Goal: Task Accomplishment & Management: Complete application form

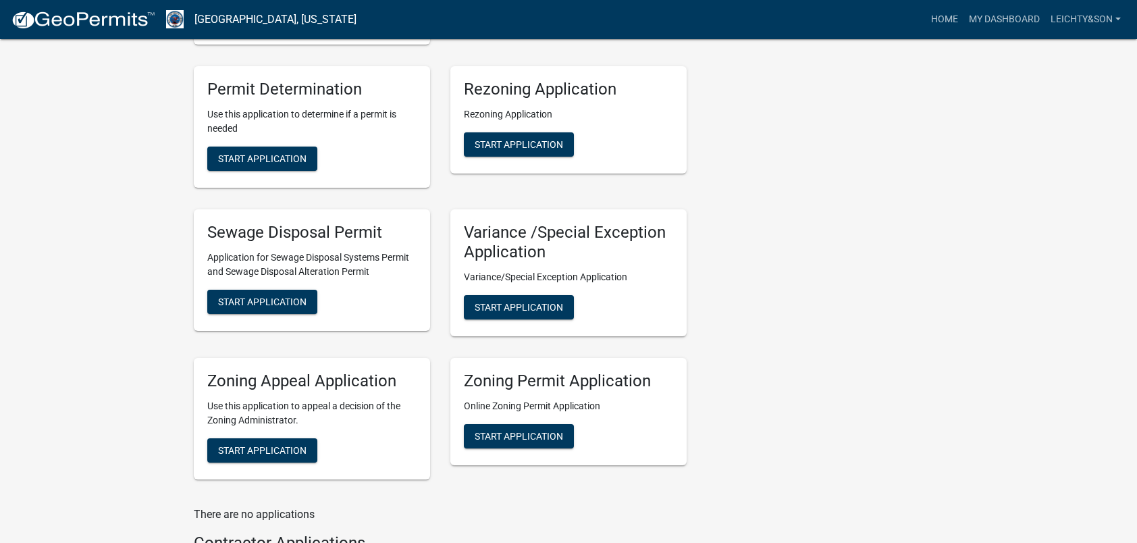
scroll to position [473, 0]
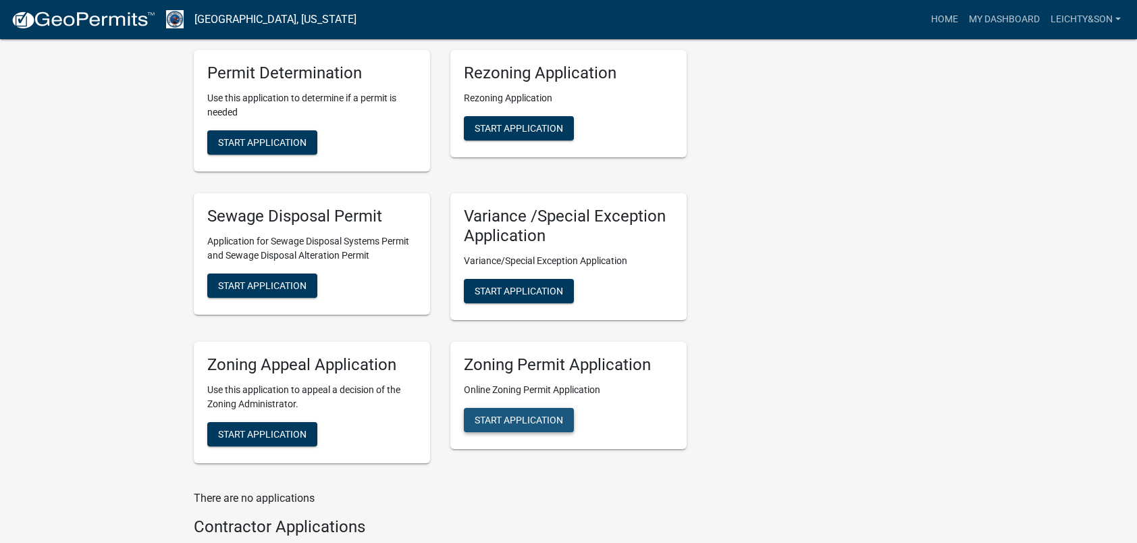
click at [521, 417] on span "Start Application" at bounding box center [519, 419] width 88 height 11
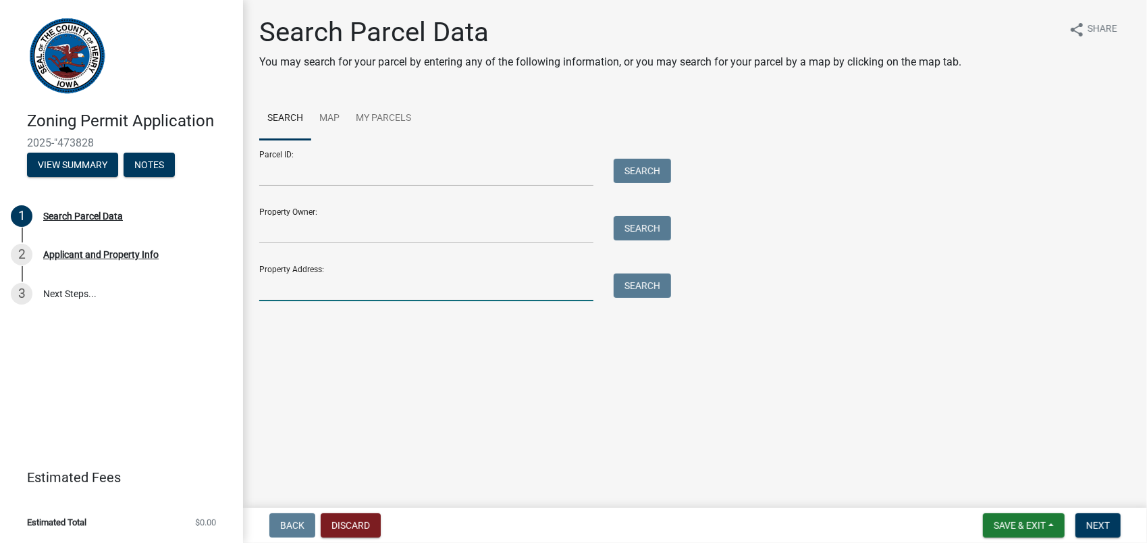
drag, startPoint x: 343, startPoint y: 294, endPoint x: 344, endPoint y: 286, distance: 8.8
click at [343, 294] on input "Property Address:" at bounding box center [426, 287] width 334 height 28
type input "1492"
click at [633, 289] on button "Search" at bounding box center [642, 285] width 57 height 24
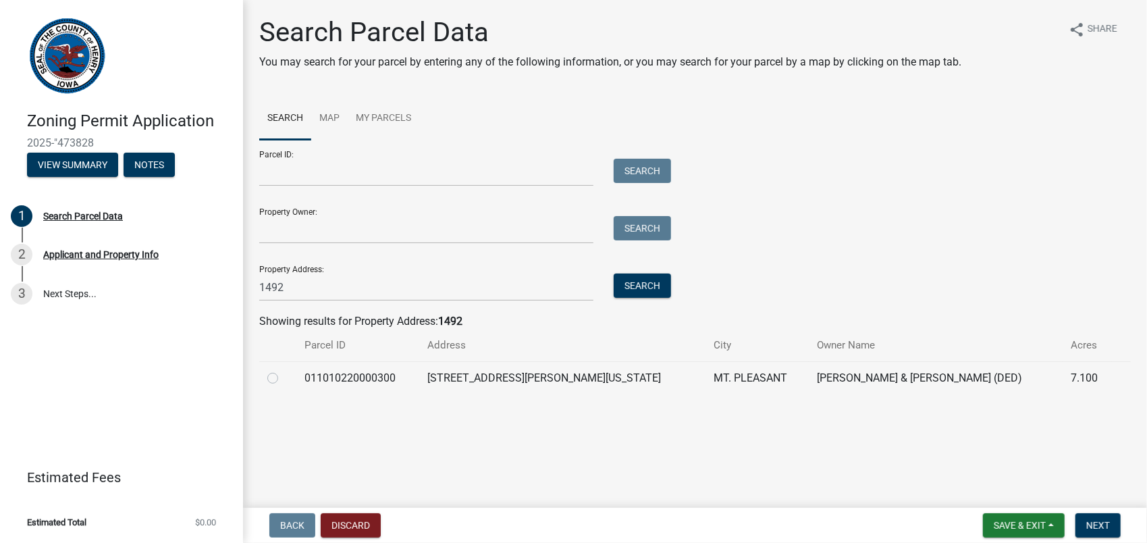
click at [284, 370] on label at bounding box center [284, 370] width 0 height 0
click at [284, 379] on input "radio" at bounding box center [288, 374] width 9 height 9
radio input "true"
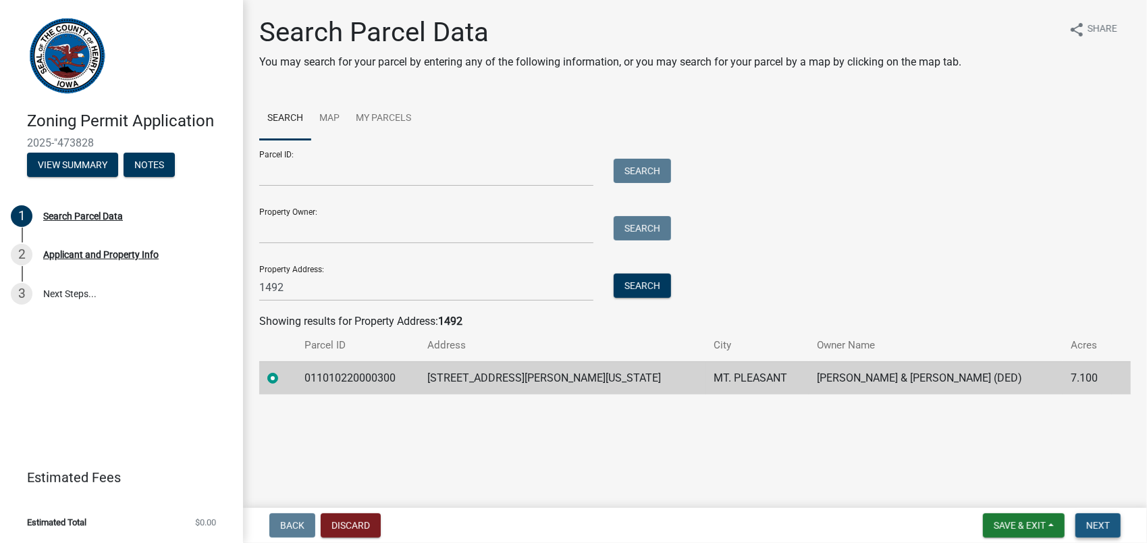
click at [1097, 523] on span "Next" at bounding box center [1098, 525] width 24 height 11
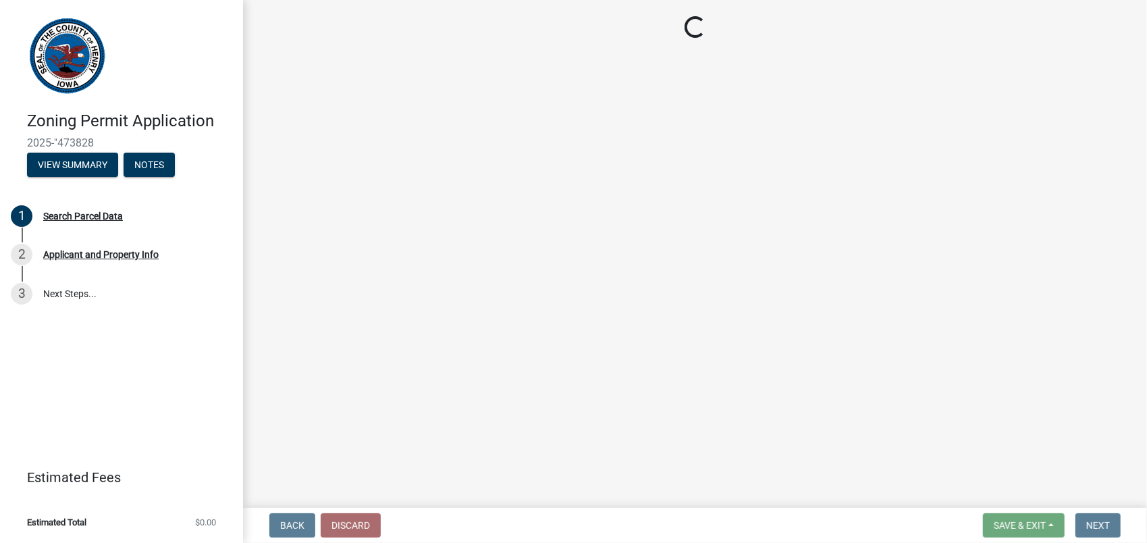
select select "47b250ac-7668-4752-8581-f84220f6903e"
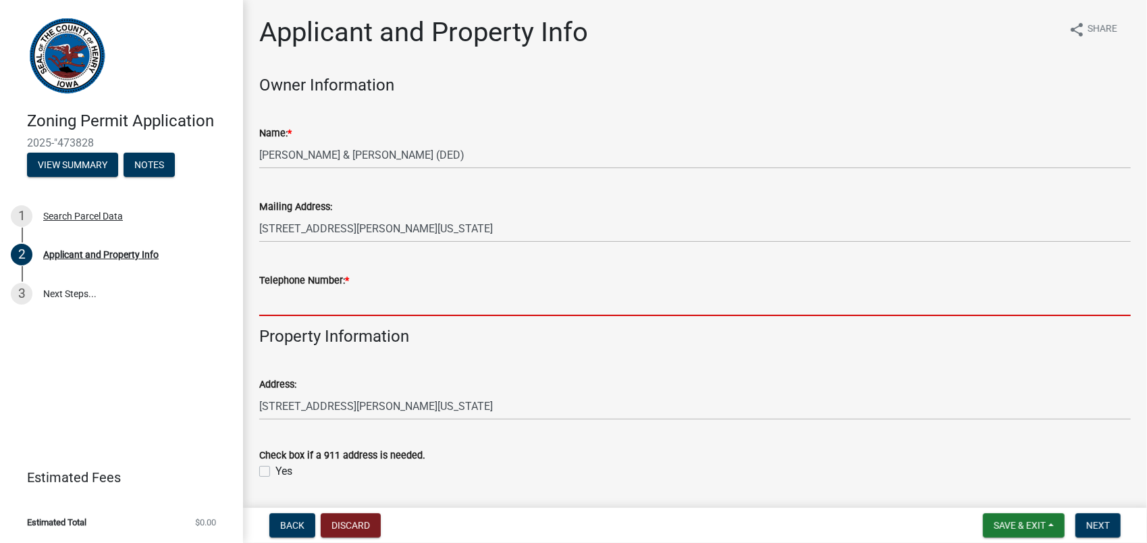
click at [324, 309] on input "Telephone Number: *" at bounding box center [695, 302] width 872 height 28
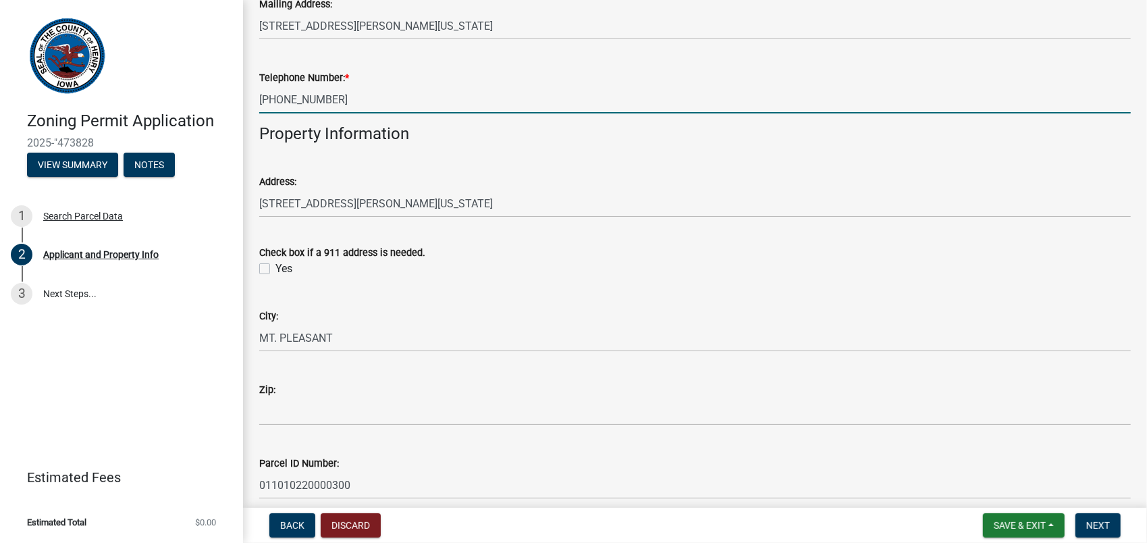
scroll to position [270, 0]
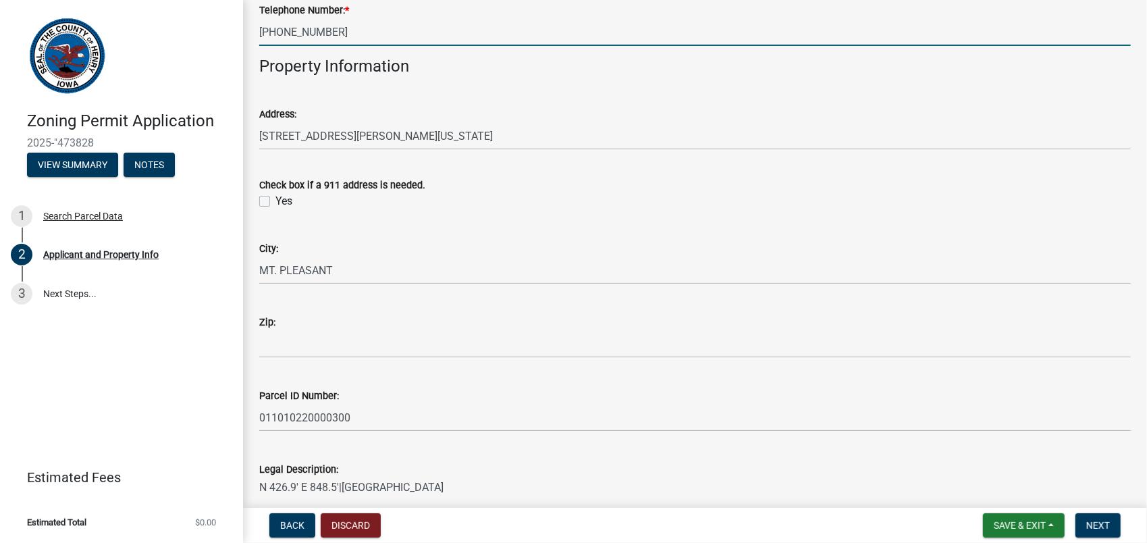
type input "[PHONE_NUMBER]"
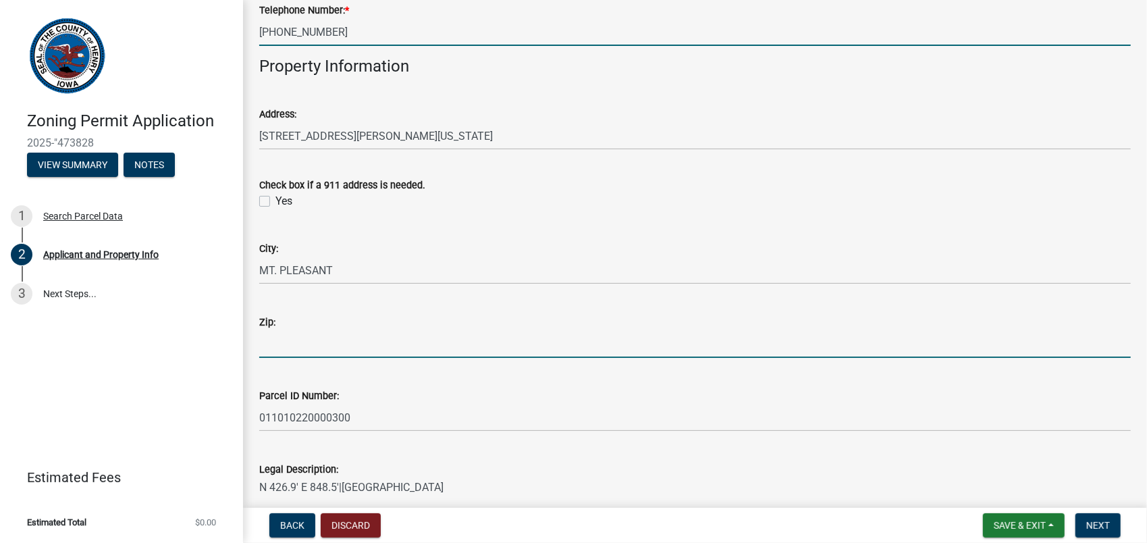
click at [329, 346] on input "Zip:" at bounding box center [695, 344] width 872 height 28
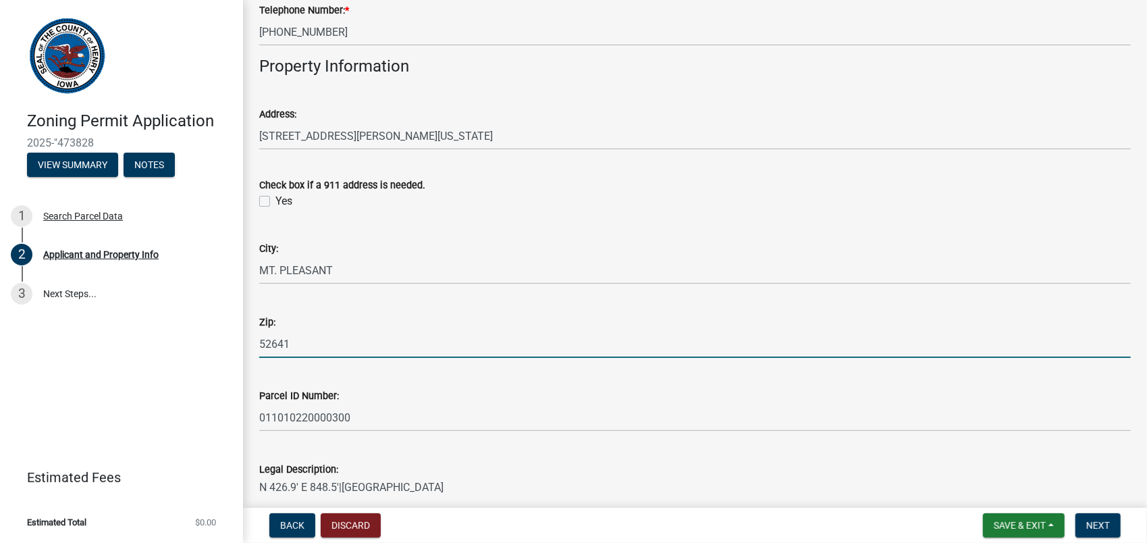
type input "52641"
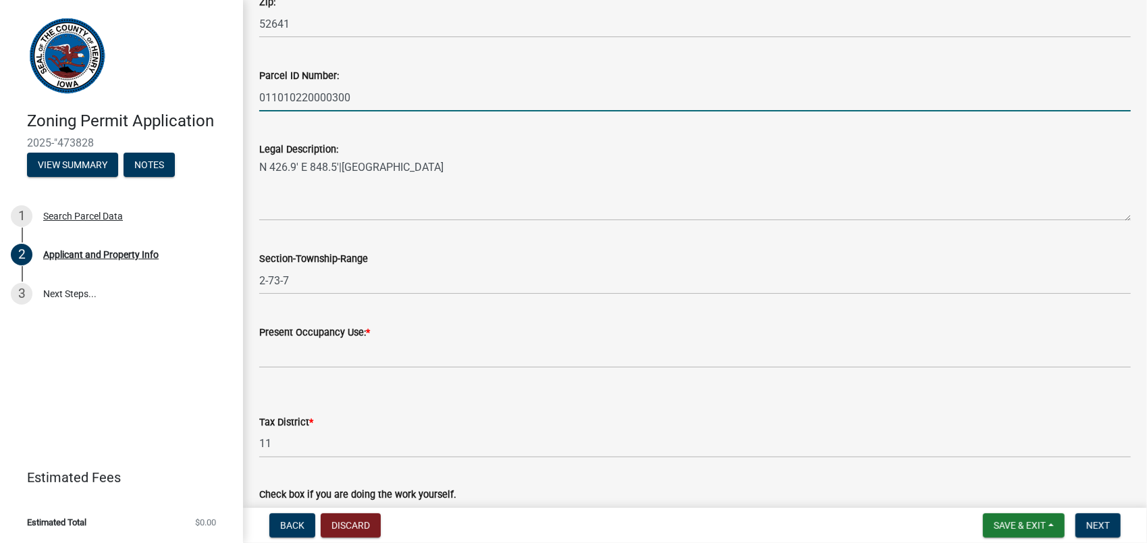
scroll to position [608, 0]
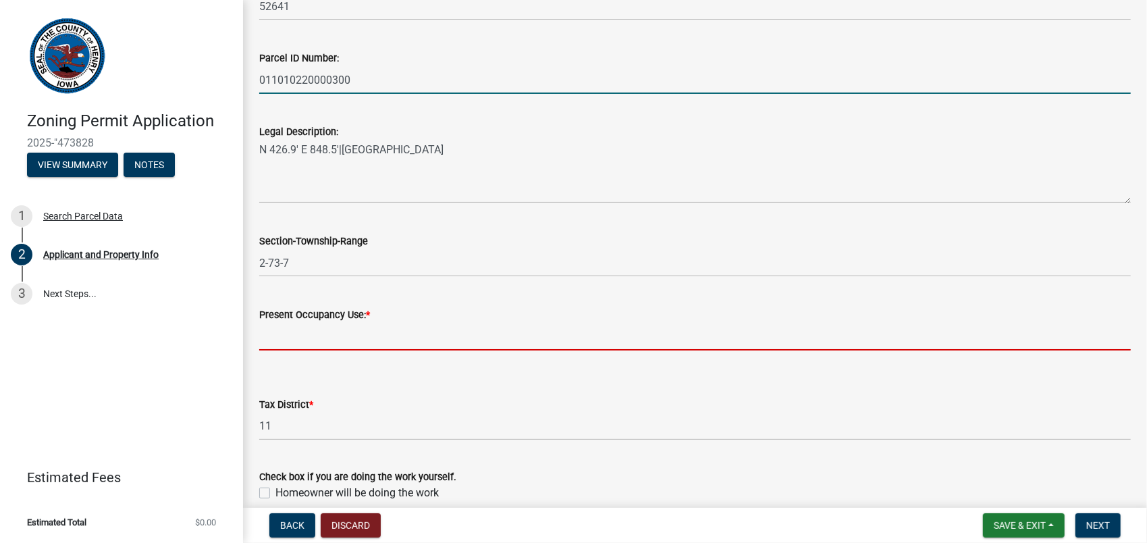
click at [352, 343] on input "Present Occupancy Use: *" at bounding box center [695, 337] width 872 height 28
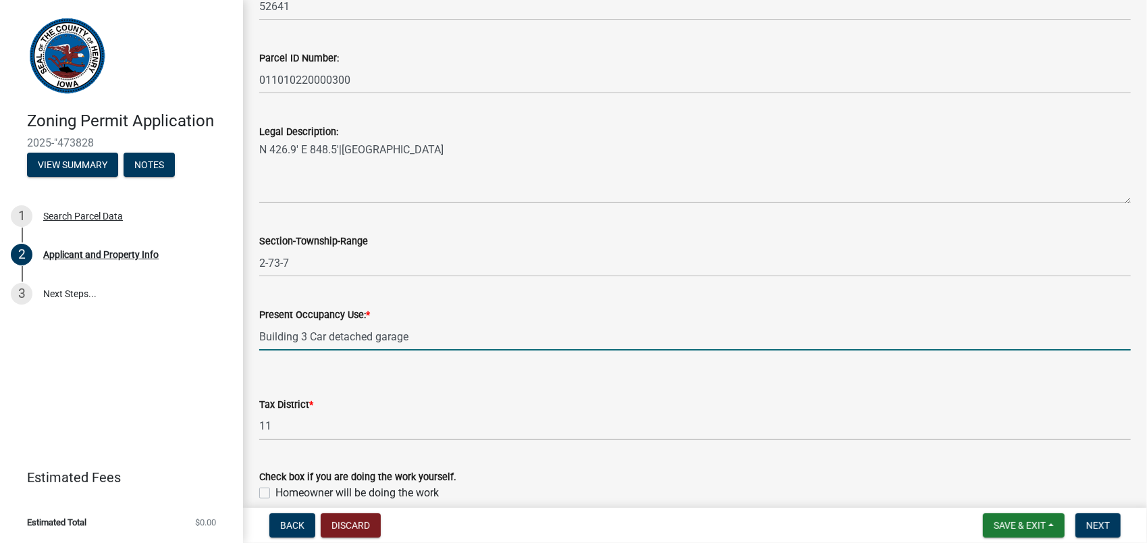
scroll to position [670, 0]
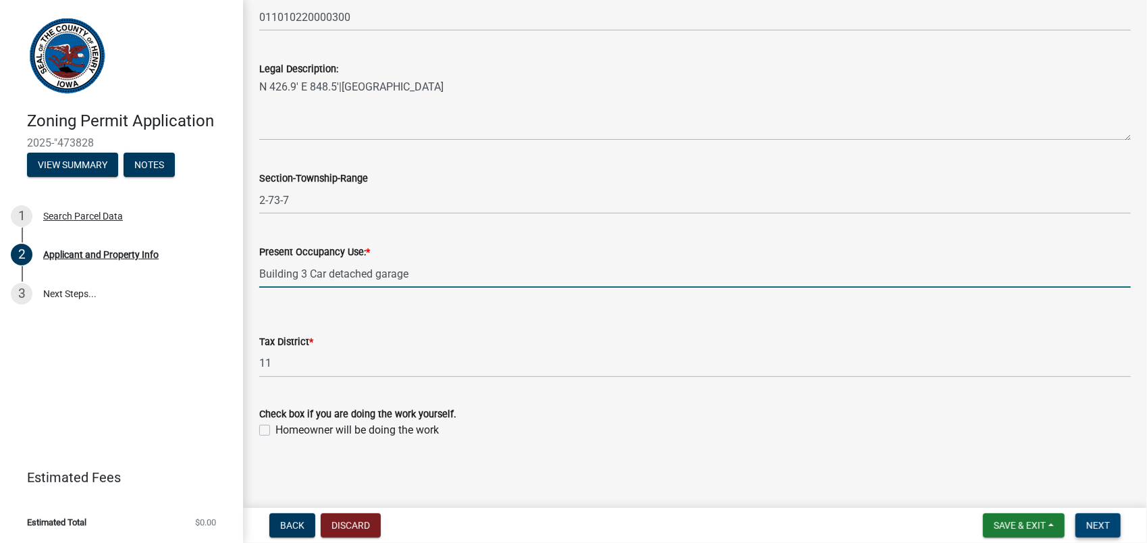
type input "Building 3 Car detached garage"
click at [1100, 520] on span "Next" at bounding box center [1098, 525] width 24 height 11
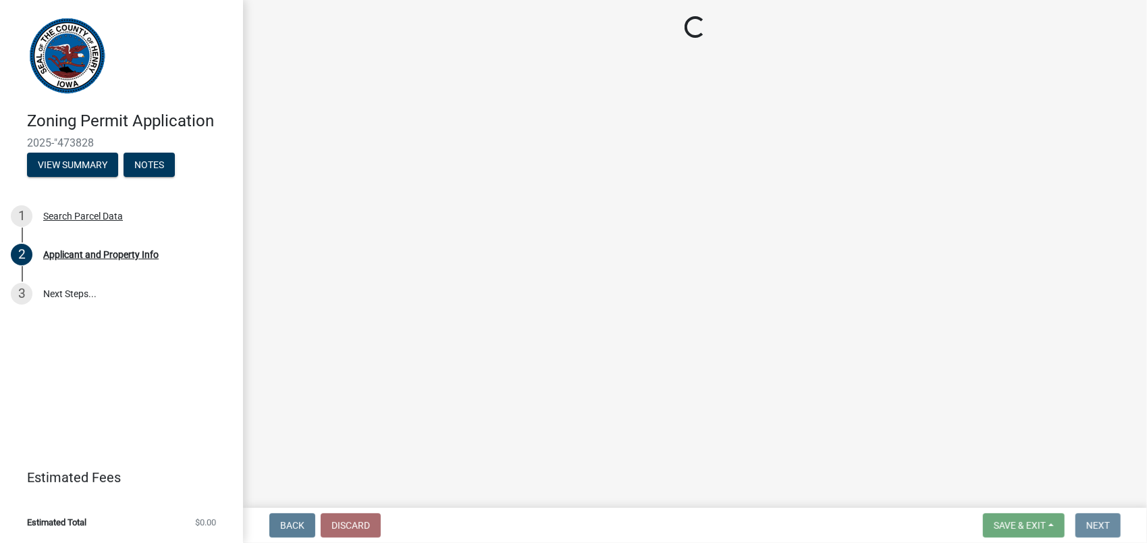
scroll to position [0, 0]
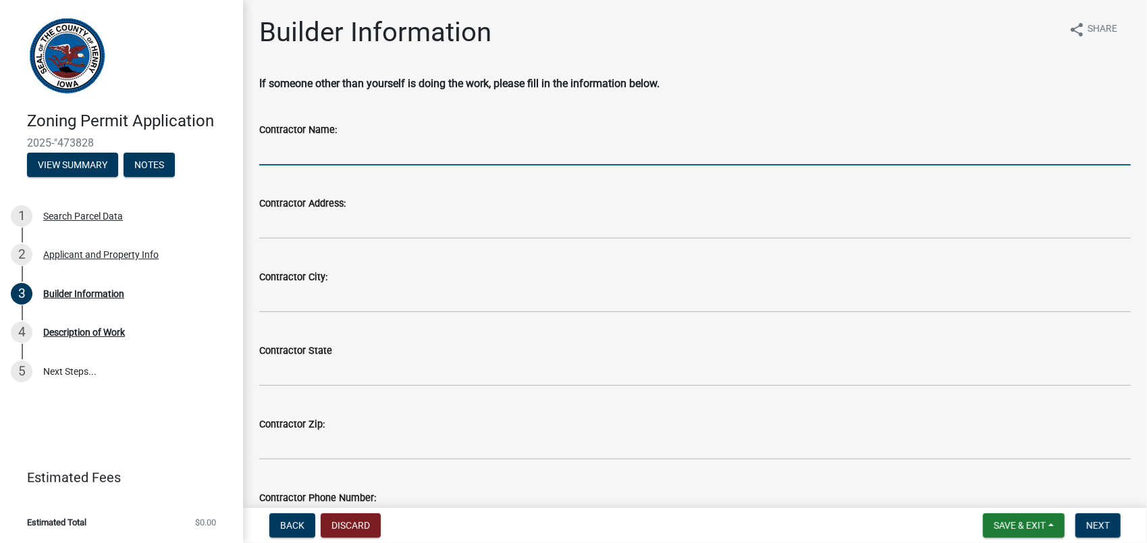
click at [290, 147] on input "Contractor Name:" at bounding box center [695, 152] width 872 height 28
type input "[PERSON_NAME] & Son Construction"
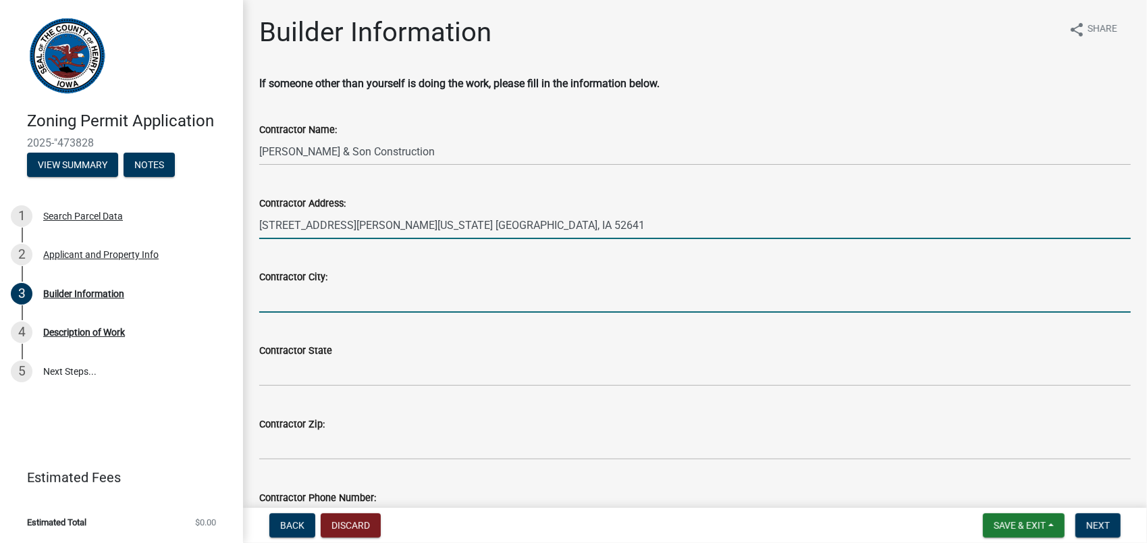
click at [529, 225] on input "[STREET_ADDRESS][PERSON_NAME][US_STATE] [GEOGRAPHIC_DATA], IA 52641" at bounding box center [695, 225] width 872 height 28
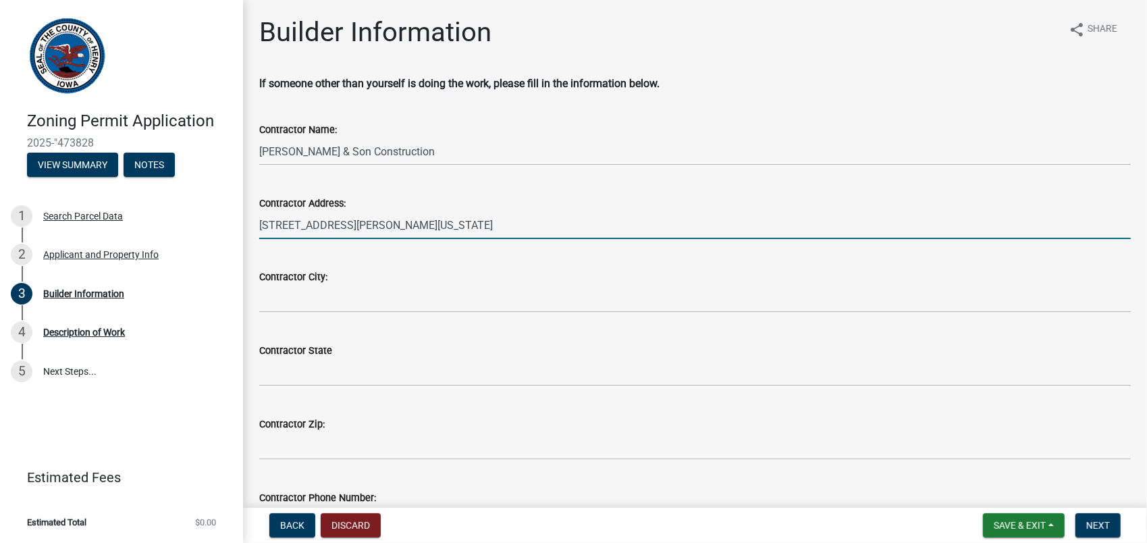
type input "[STREET_ADDRESS][PERSON_NAME][US_STATE]"
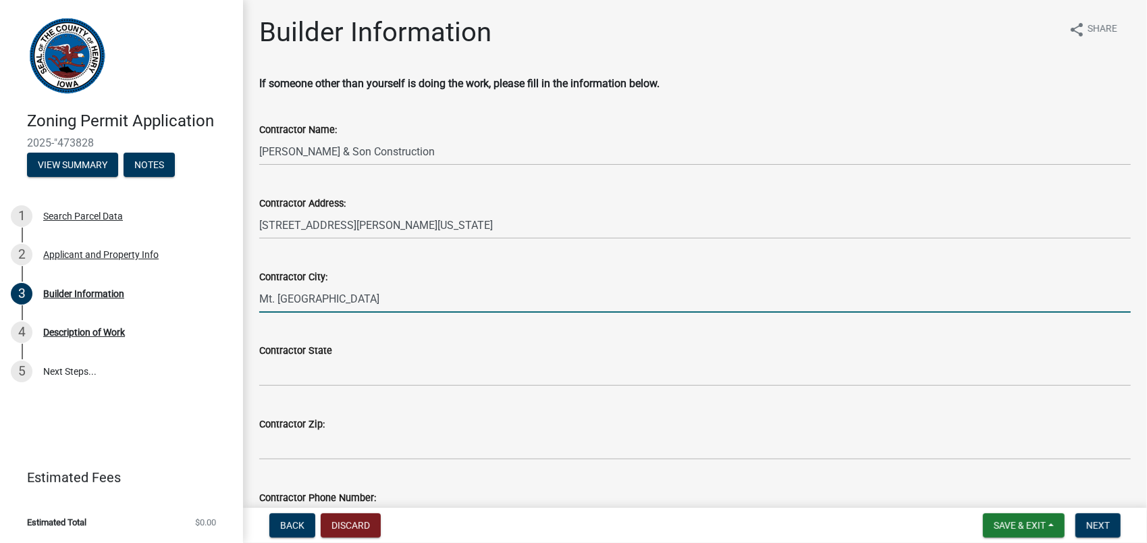
type input "Mt. [GEOGRAPHIC_DATA]"
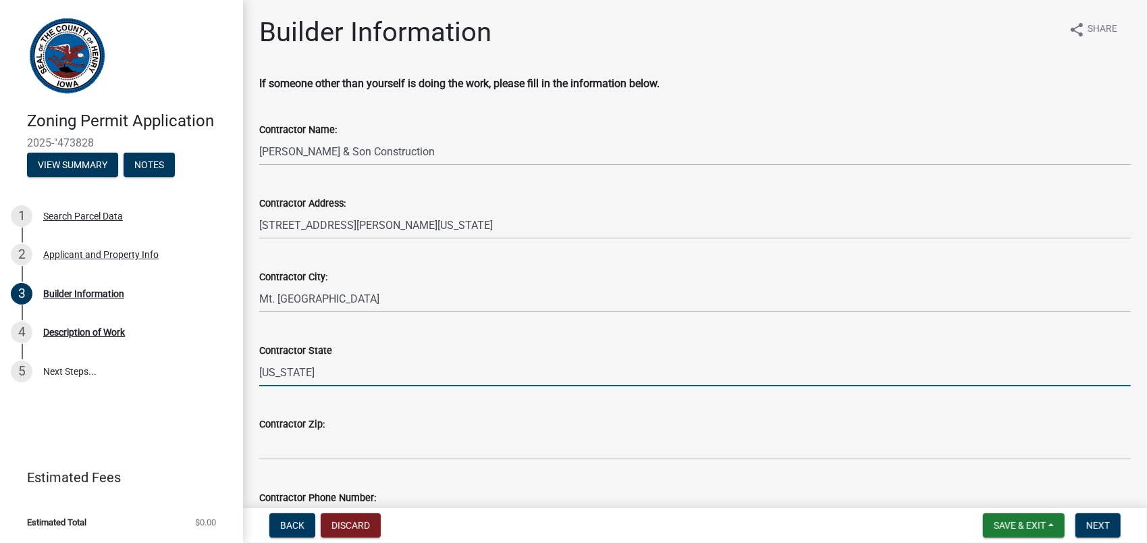
type input "[US_STATE]"
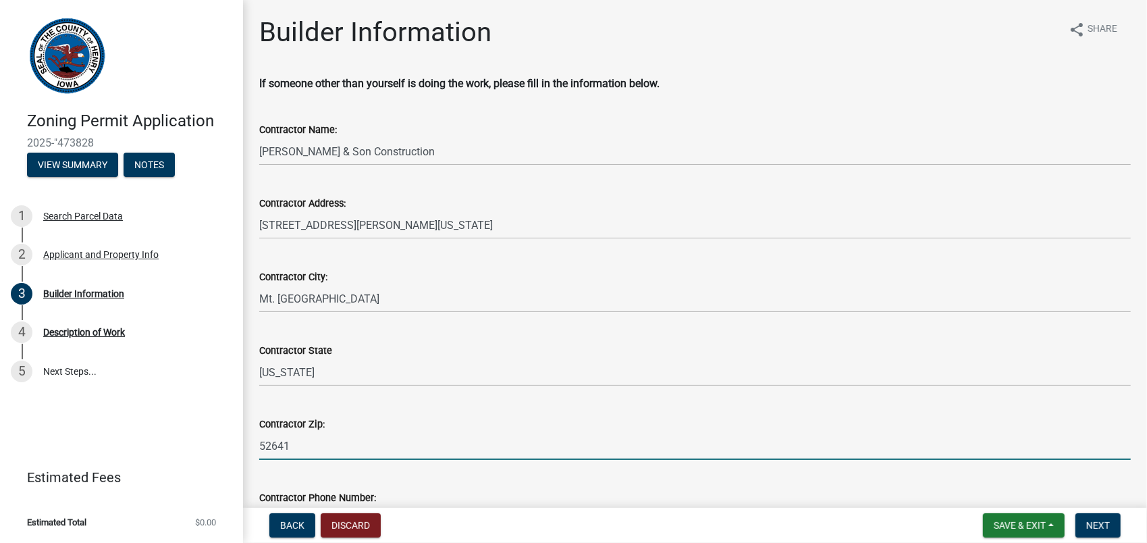
type input "52641"
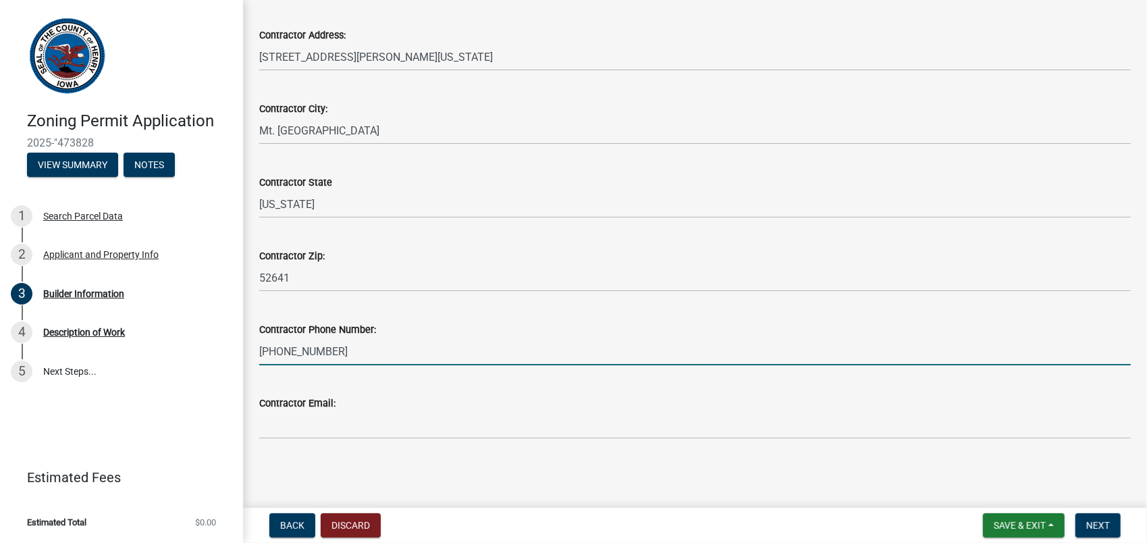
type input "[PHONE_NUMBER]"
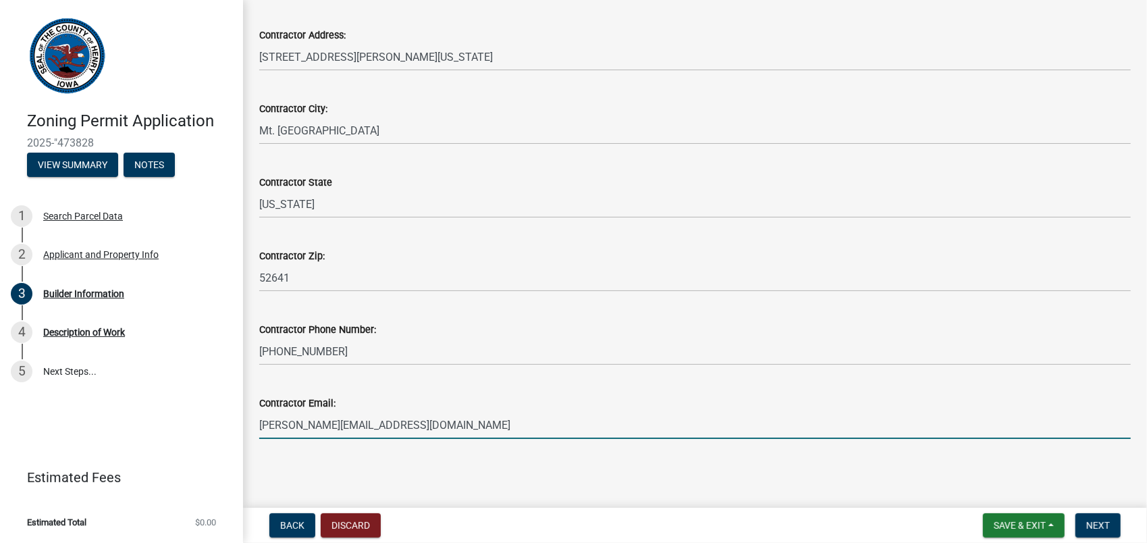
type input "[PERSON_NAME][EMAIL_ADDRESS][DOMAIN_NAME]"
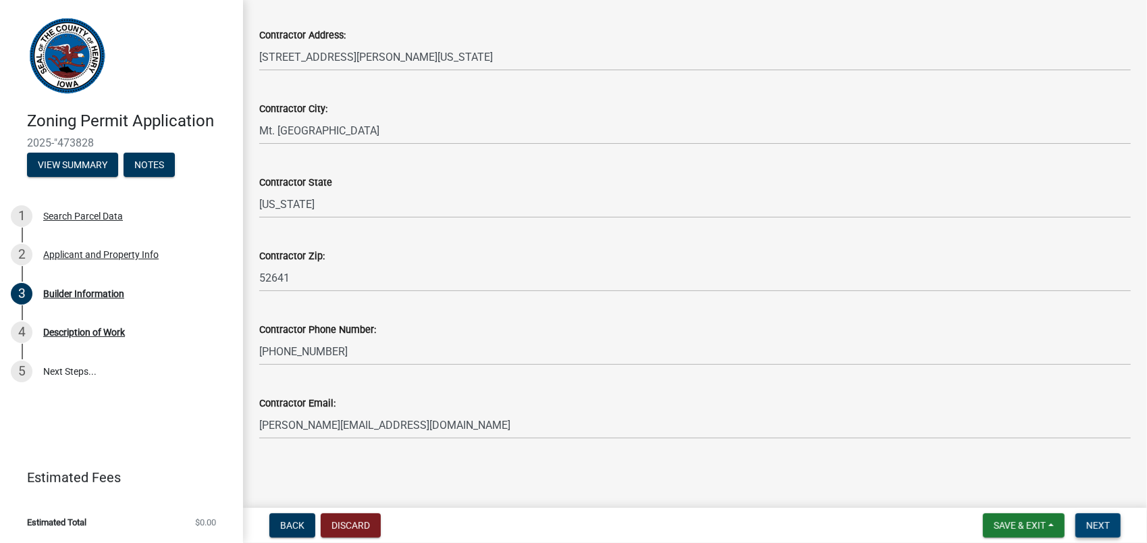
click at [1113, 533] on button "Next" at bounding box center [1098, 525] width 45 height 24
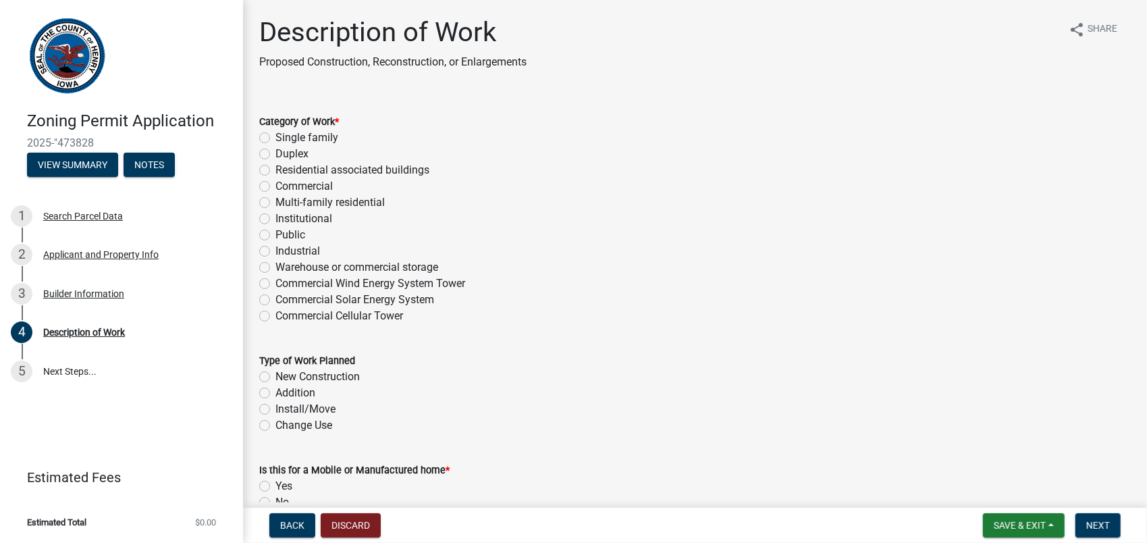
click at [275, 173] on label "Residential associated buildings" at bounding box center [352, 170] width 154 height 16
click at [275, 171] on input "Residential associated buildings" at bounding box center [279, 166] width 9 height 9
radio input "true"
click at [275, 381] on label "New Construction" at bounding box center [317, 377] width 84 height 16
click at [275, 377] on input "New Construction" at bounding box center [279, 373] width 9 height 9
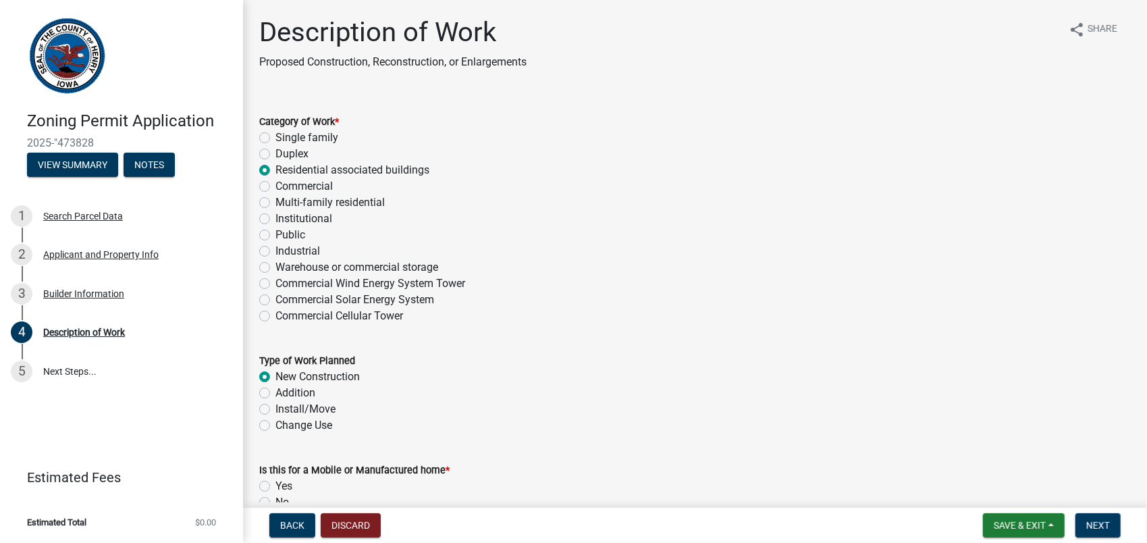
radio input "true"
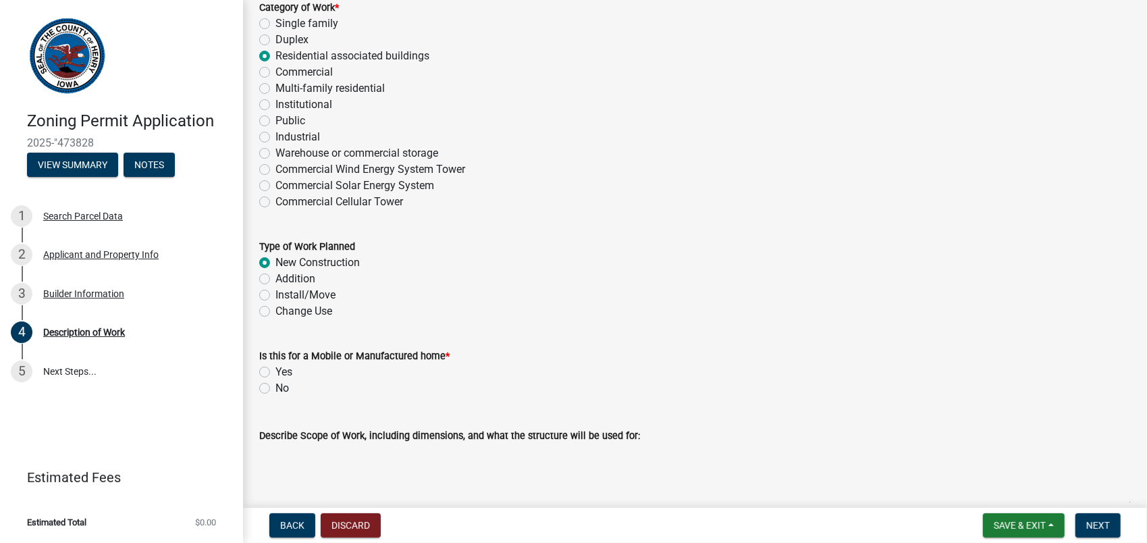
scroll to position [135, 0]
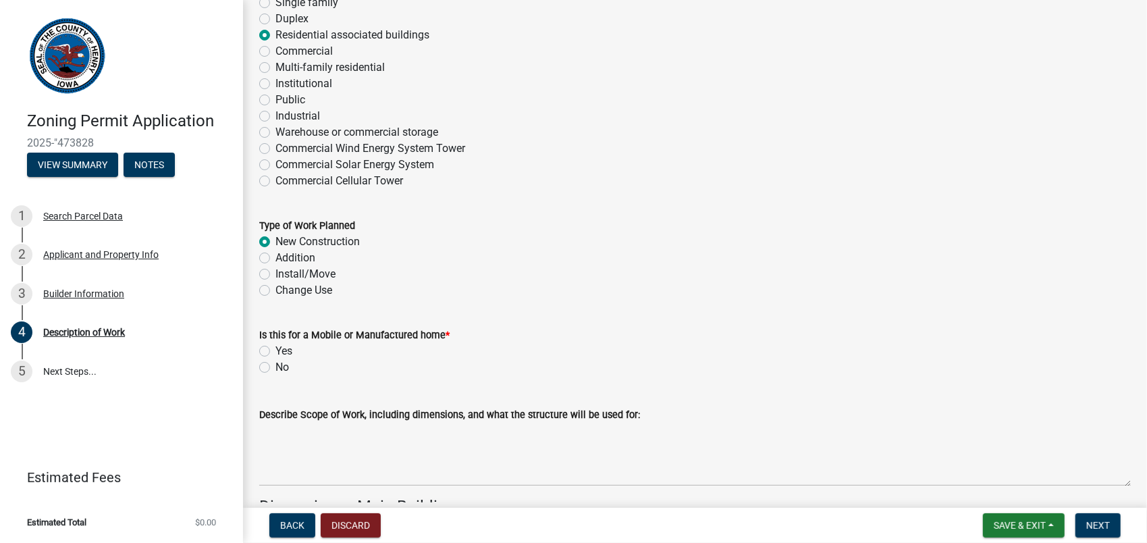
click at [275, 367] on label "No" at bounding box center [282, 367] width 14 height 16
click at [275, 367] on input "No" at bounding box center [279, 363] width 9 height 9
radio input "true"
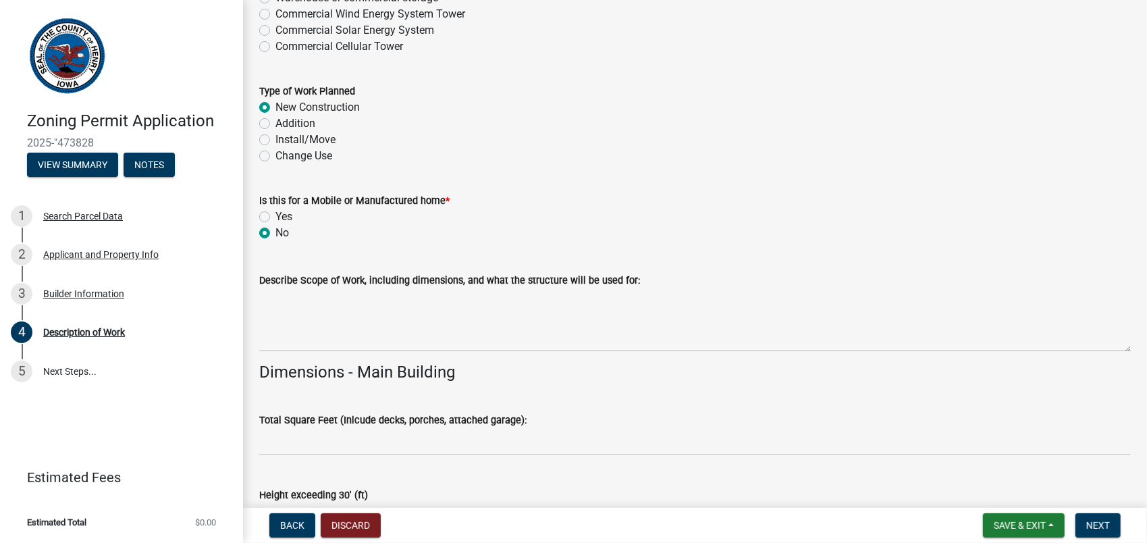
scroll to position [270, 0]
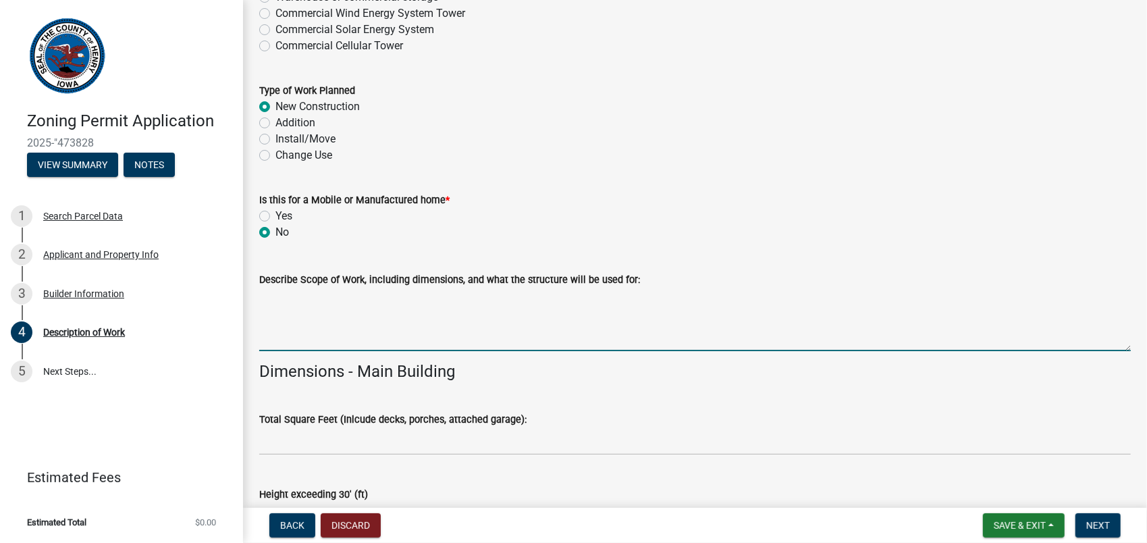
click at [389, 332] on textarea "Describe Scope of Work, including dimensions, and what the structure will be us…" at bounding box center [695, 319] width 872 height 63
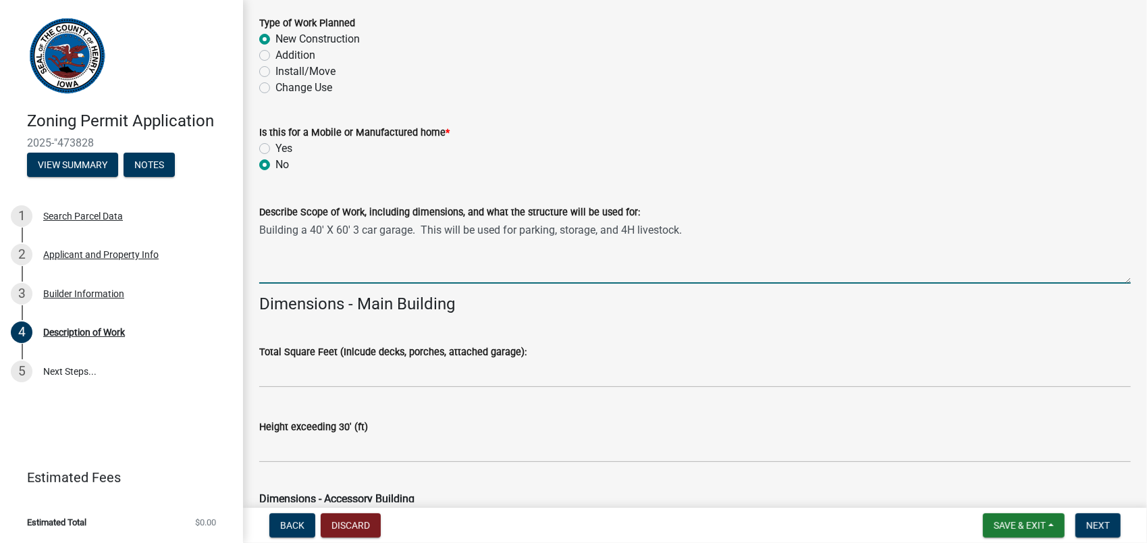
scroll to position [405, 0]
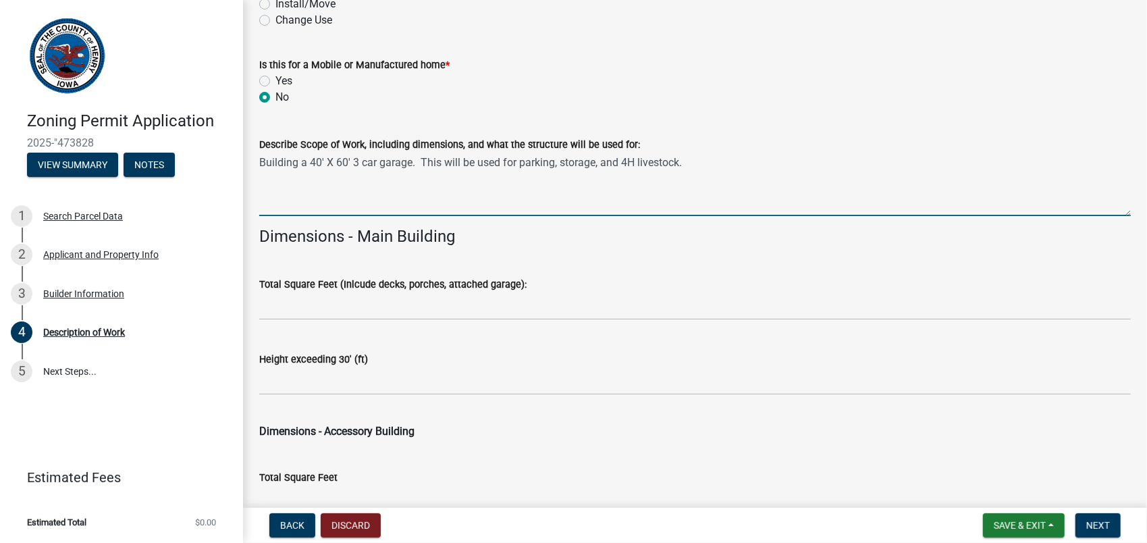
type textarea "Building a 40' X 60' 3 car garage. This will be used for parking, storage, and …"
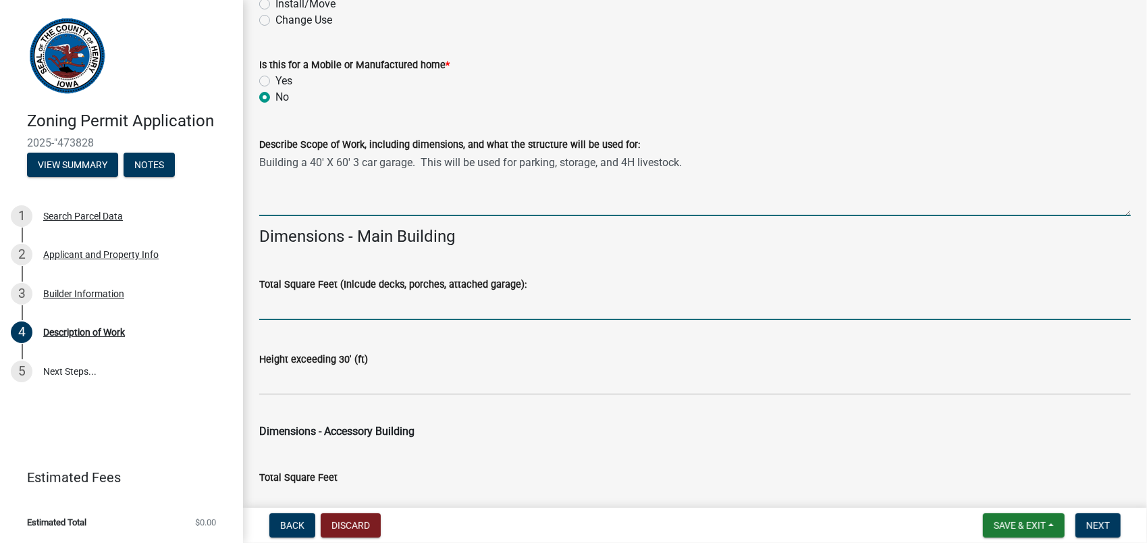
click at [285, 309] on input "text" at bounding box center [695, 306] width 872 height 28
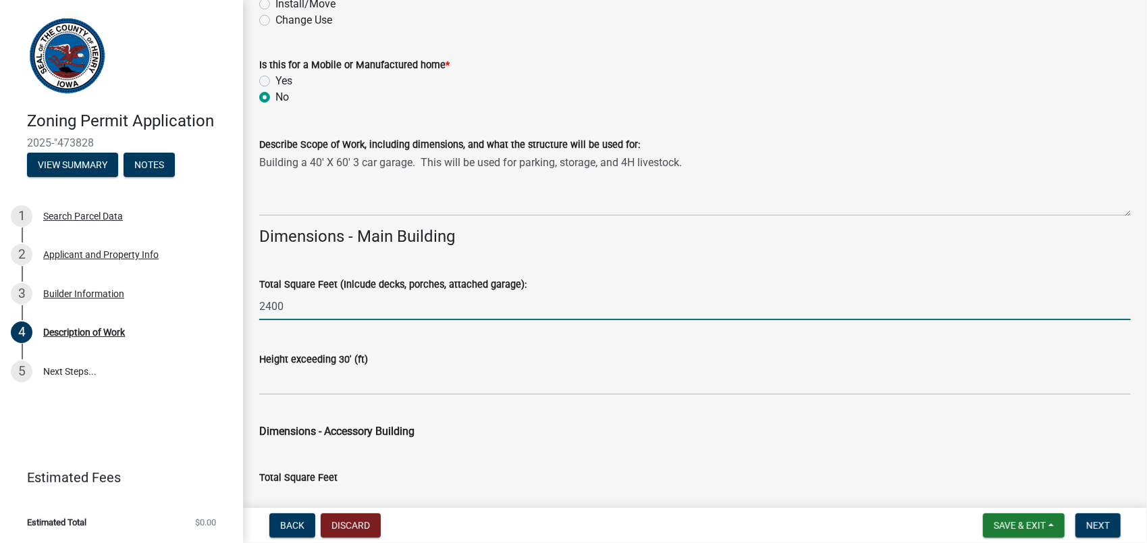
type input "2400"
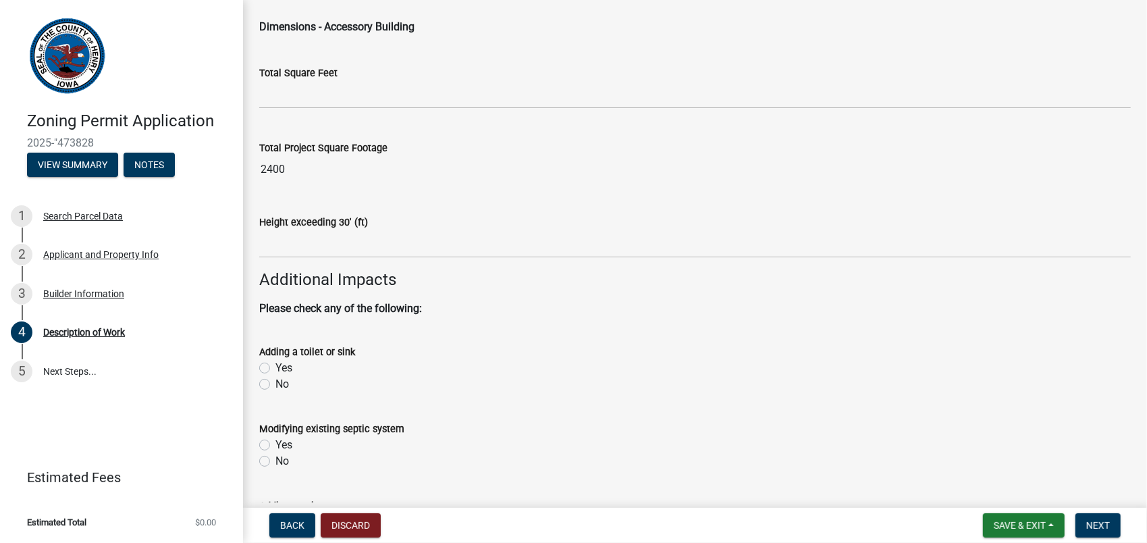
scroll to position [810, 0]
type input "-14"
click at [275, 382] on label "No" at bounding box center [282, 383] width 14 height 16
click at [275, 382] on input "No" at bounding box center [279, 379] width 9 height 9
radio input "true"
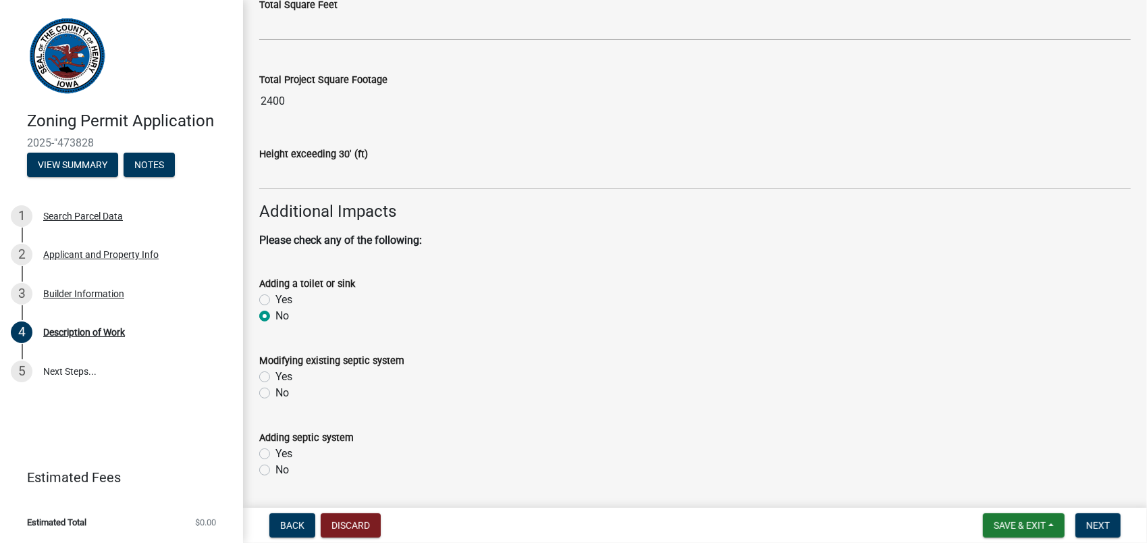
scroll to position [945, 0]
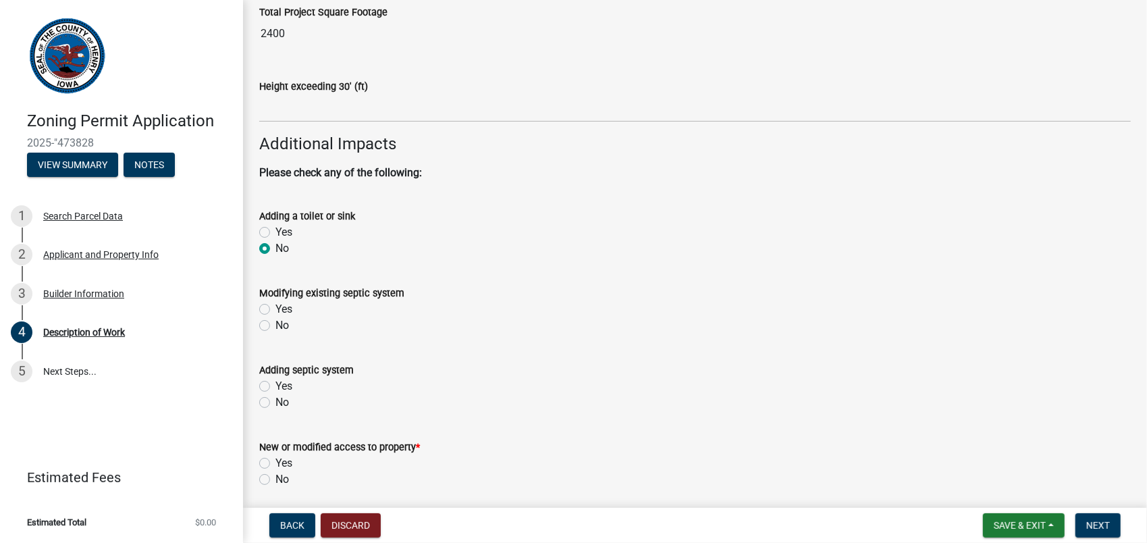
click at [275, 325] on label "No" at bounding box center [282, 325] width 14 height 16
click at [275, 325] on input "No" at bounding box center [279, 321] width 9 height 9
radio input "true"
click at [275, 401] on label "No" at bounding box center [282, 402] width 14 height 16
click at [275, 401] on input "No" at bounding box center [279, 398] width 9 height 9
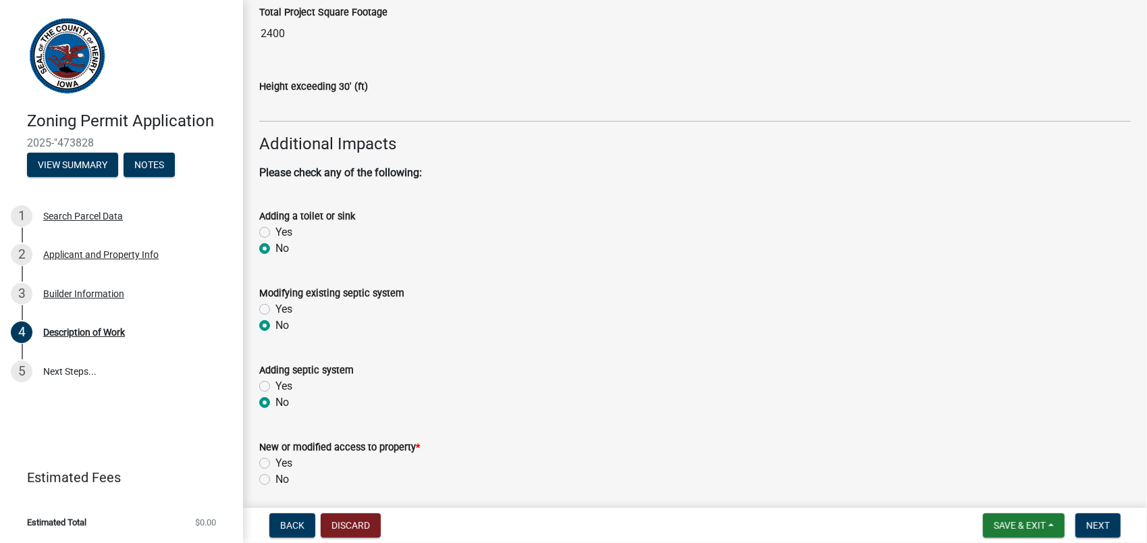
radio input "true"
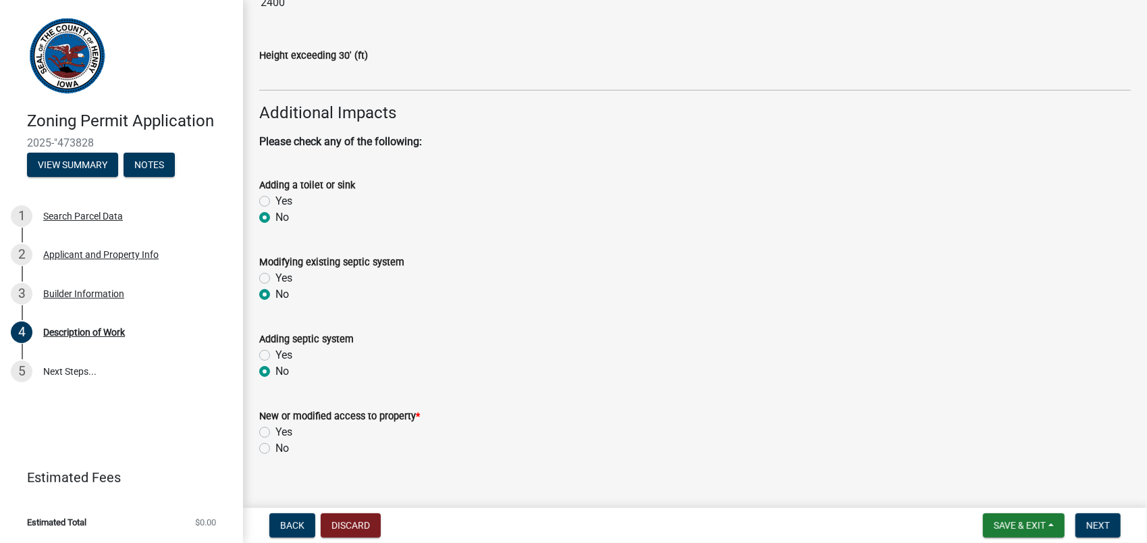
scroll to position [994, 0]
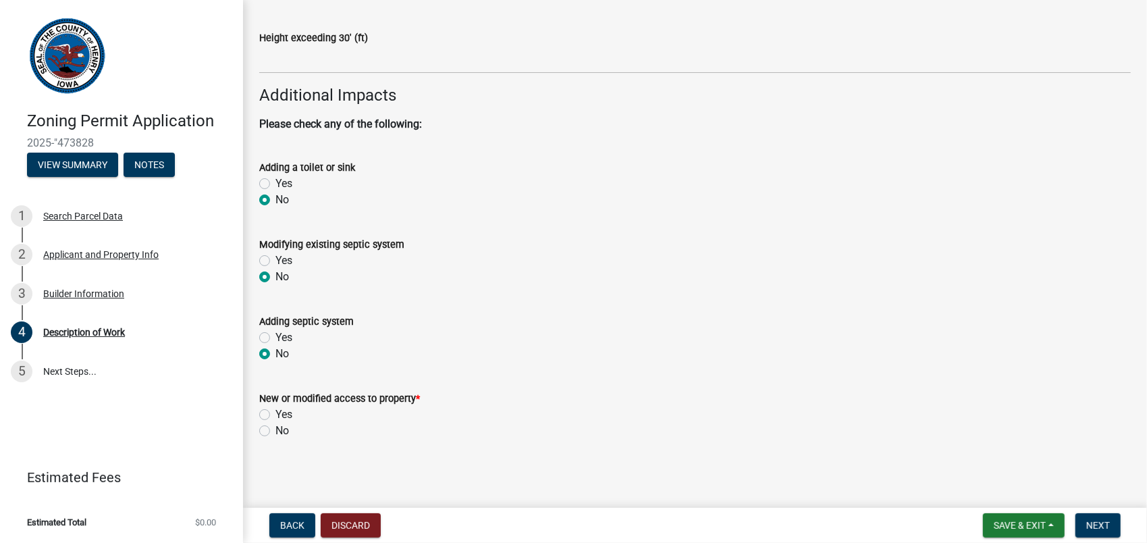
click at [275, 432] on label "No" at bounding box center [282, 431] width 14 height 16
click at [275, 431] on input "No" at bounding box center [279, 427] width 9 height 9
radio input "true"
click at [1092, 529] on span "Next" at bounding box center [1098, 525] width 24 height 11
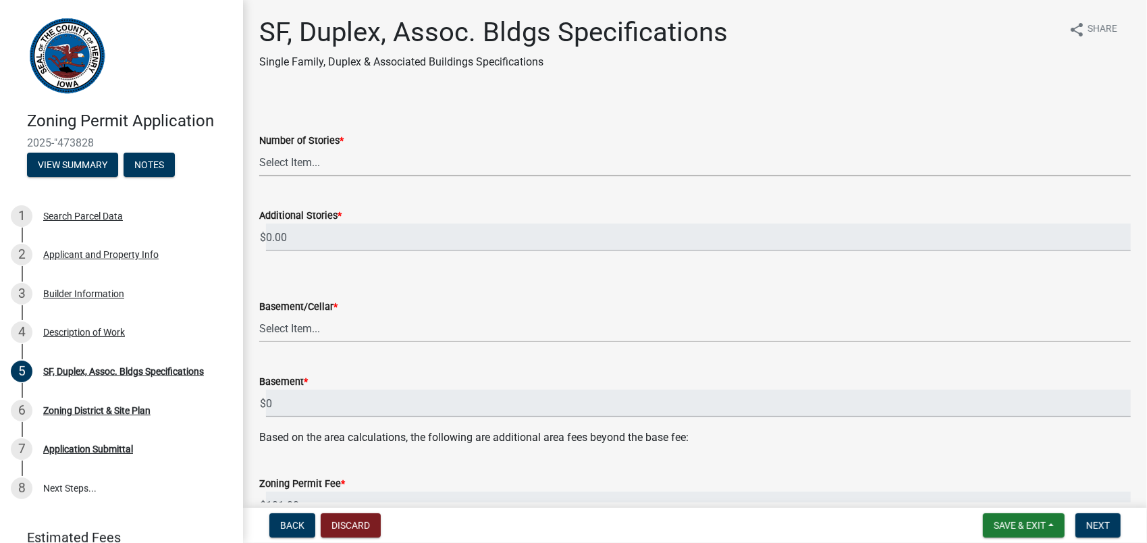
click at [298, 159] on select "Select Item... 1 2 3 4 5 6" at bounding box center [695, 163] width 872 height 28
click at [259, 149] on select "Select Item... 1 2 3 4 5 6" at bounding box center [695, 163] width 872 height 28
select select "d16b449c-2673-49a2-8219-bc82cd3de445"
click at [321, 319] on select "Select Item... Yes No" at bounding box center [695, 329] width 872 height 28
click at [259, 315] on select "Select Item... Yes No" at bounding box center [695, 329] width 872 height 28
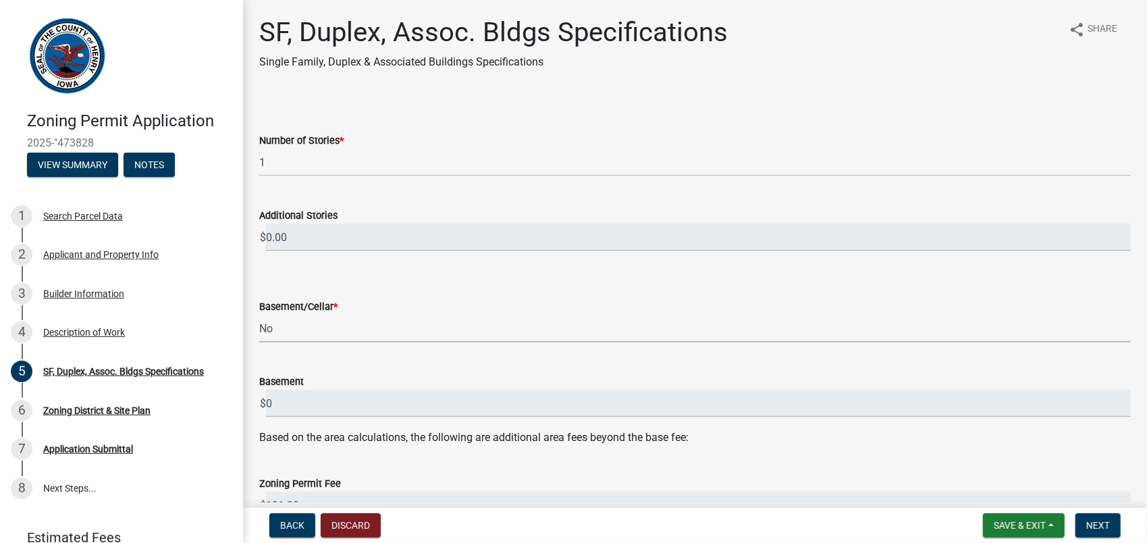
select select "a4b6e7b9-ae4f-42a0-8ed3-fc884d70bd35"
click at [428, 372] on div "Basement $ 0" at bounding box center [695, 385] width 872 height 63
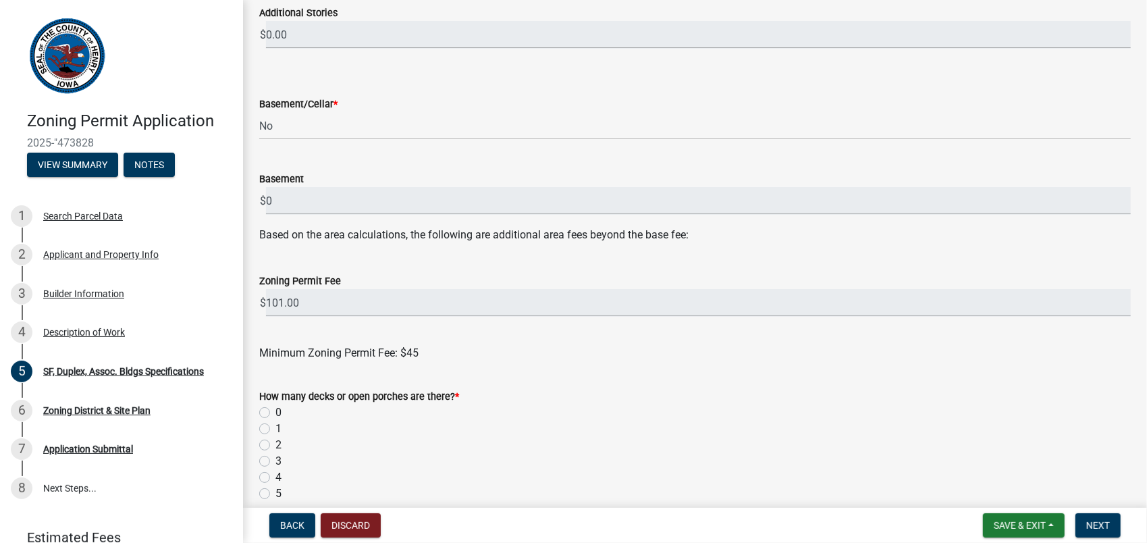
scroll to position [270, 0]
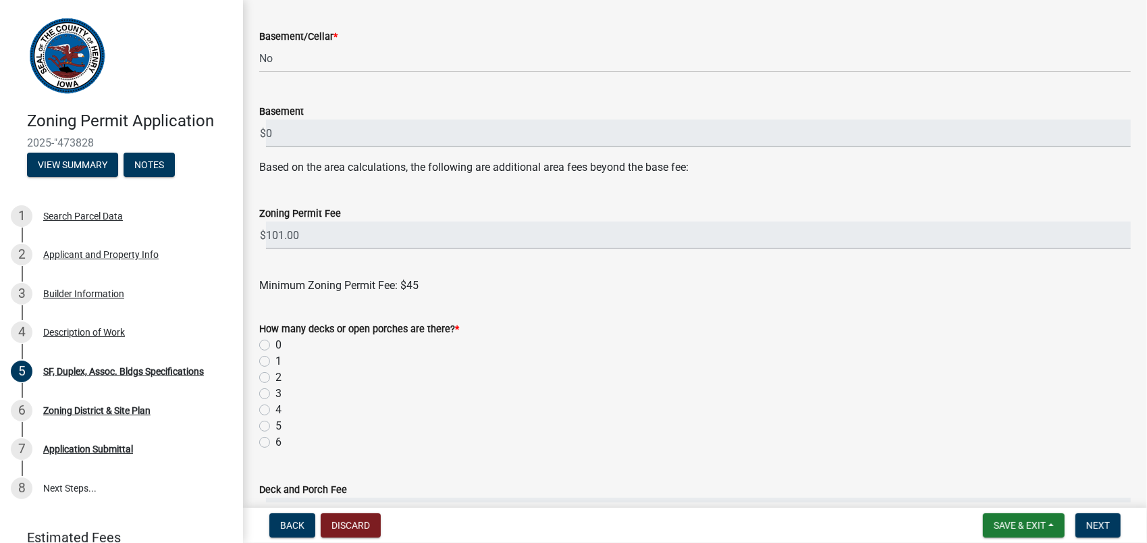
click at [275, 347] on label "0" at bounding box center [278, 345] width 6 height 16
click at [275, 346] on input "0" at bounding box center [279, 341] width 9 height 9
radio input "true"
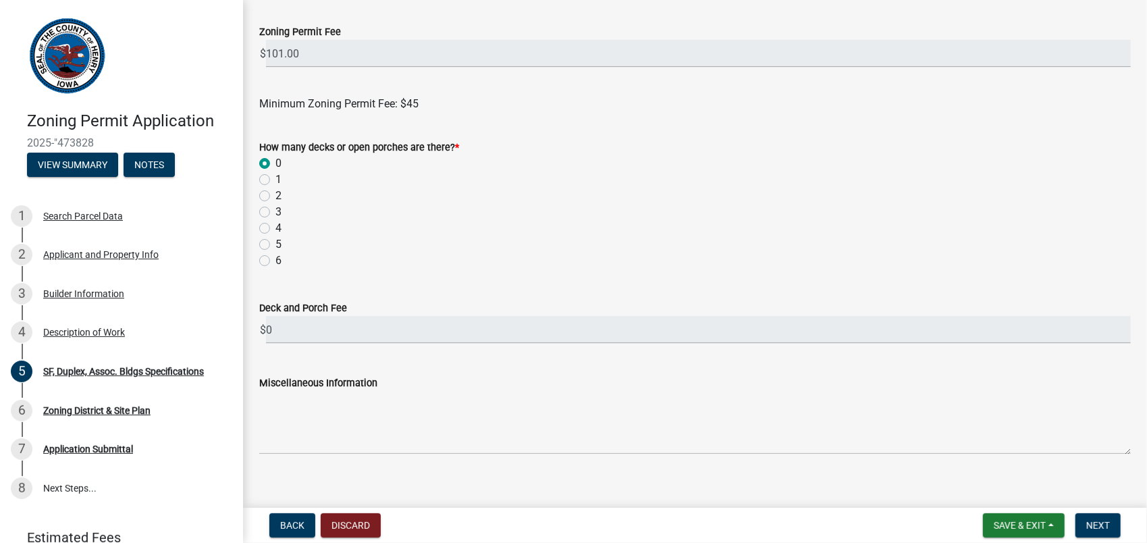
scroll to position [467, 0]
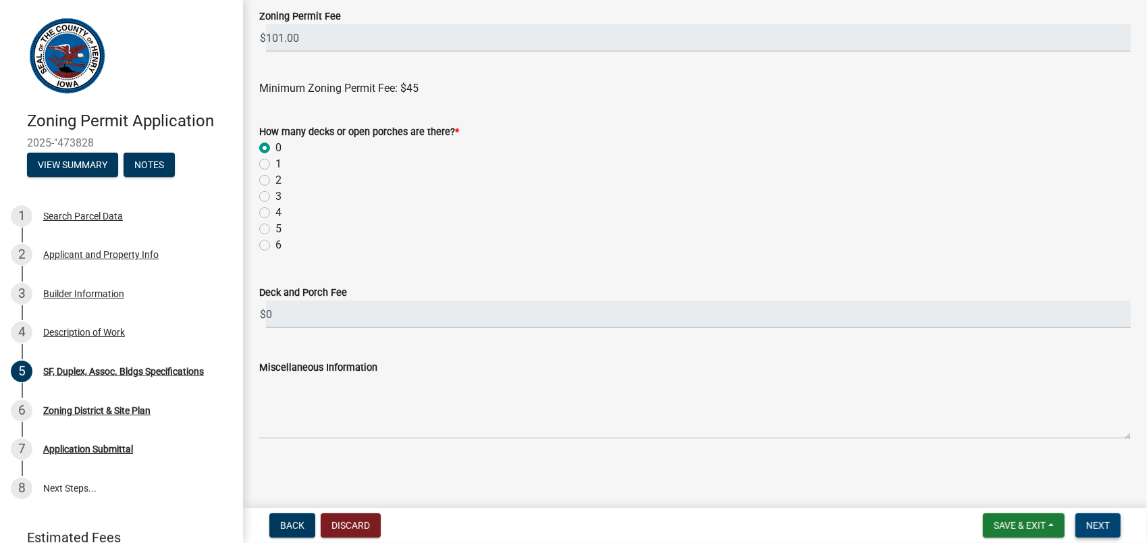
click at [1101, 523] on span "Next" at bounding box center [1098, 525] width 24 height 11
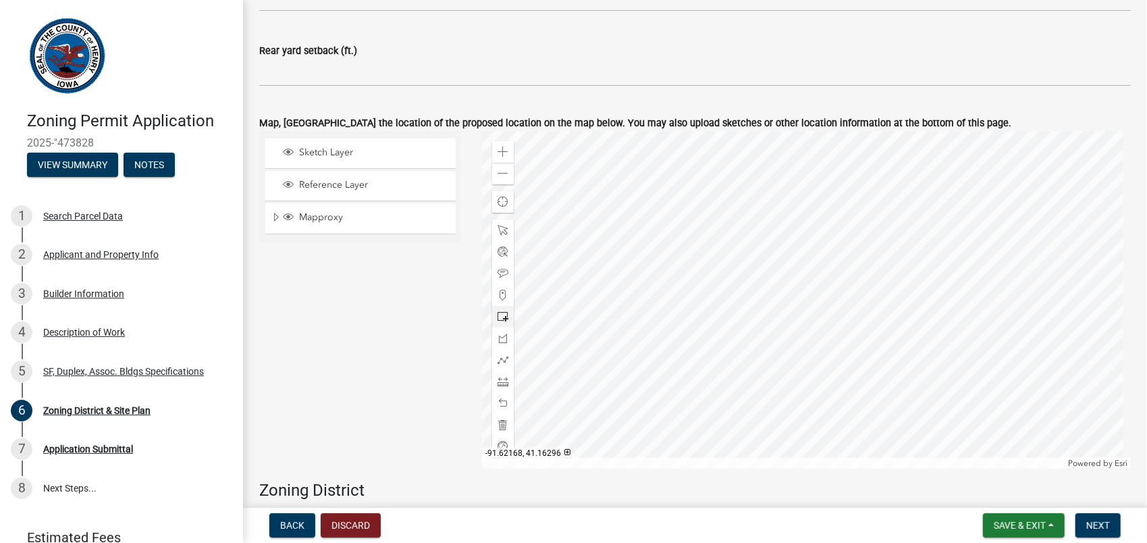
scroll to position [810, 0]
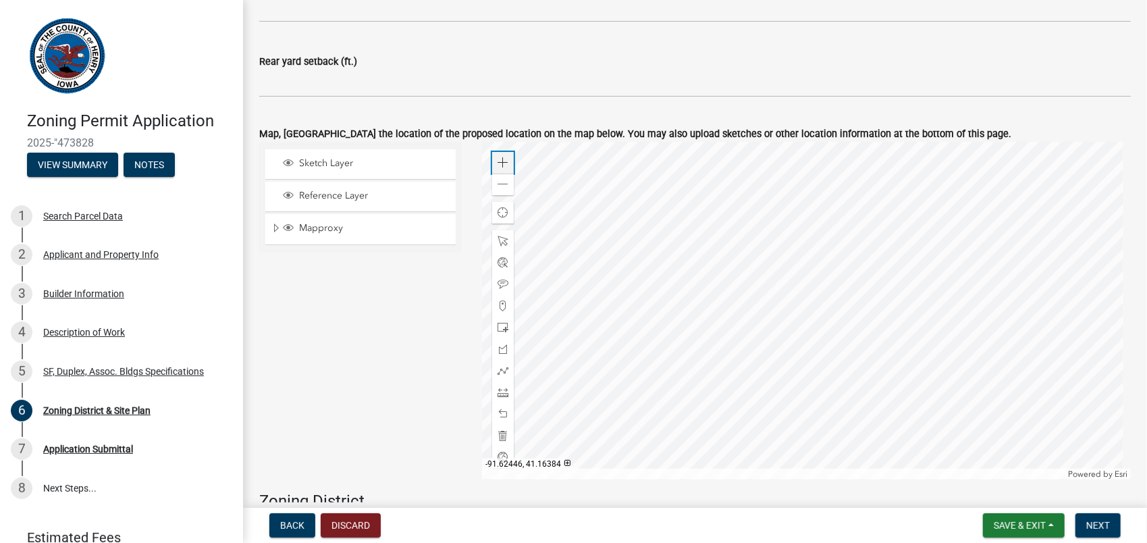
click at [501, 161] on span at bounding box center [503, 162] width 11 height 11
click at [709, 316] on div at bounding box center [806, 311] width 649 height 338
click at [714, 290] on div at bounding box center [806, 311] width 649 height 338
click at [504, 163] on span at bounding box center [503, 162] width 11 height 11
click at [810, 295] on div at bounding box center [806, 311] width 649 height 338
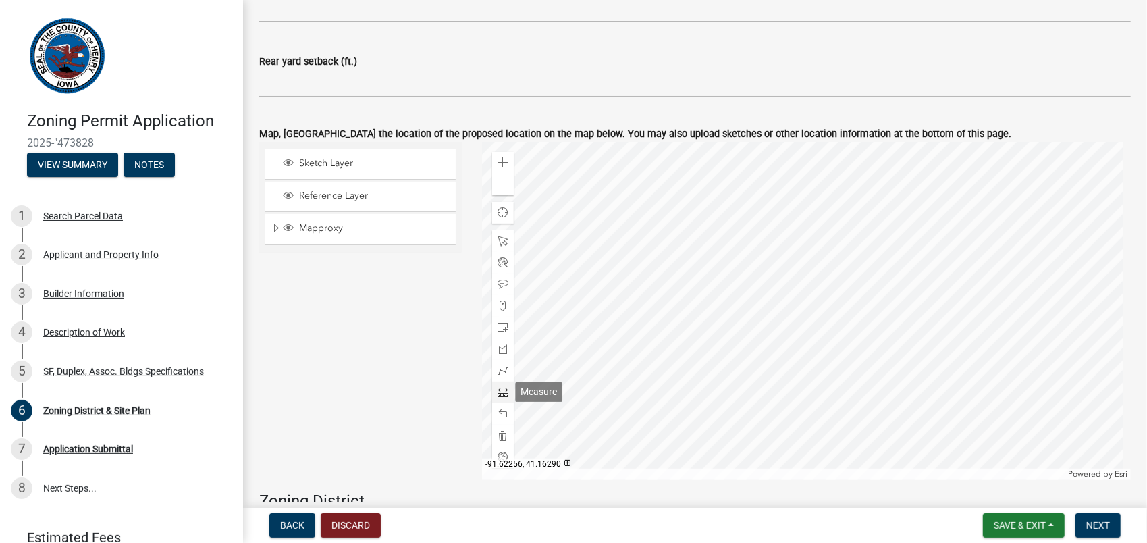
click at [498, 394] on span at bounding box center [503, 392] width 11 height 11
click at [813, 174] on div at bounding box center [806, 311] width 649 height 338
click at [814, 253] on div at bounding box center [806, 311] width 649 height 338
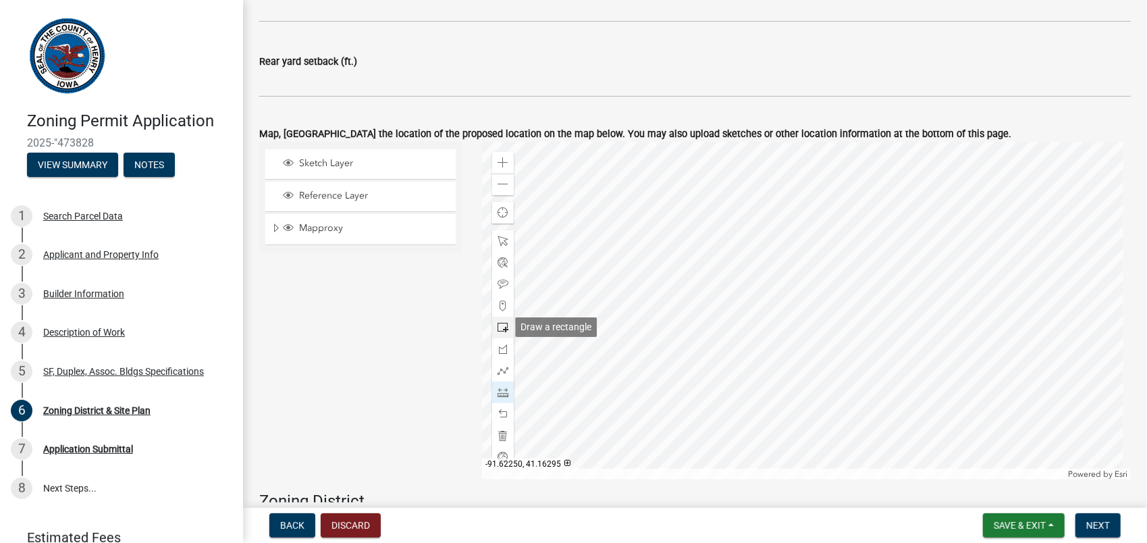
click at [504, 327] on span at bounding box center [503, 327] width 11 height 11
click at [784, 269] on div at bounding box center [806, 311] width 649 height 338
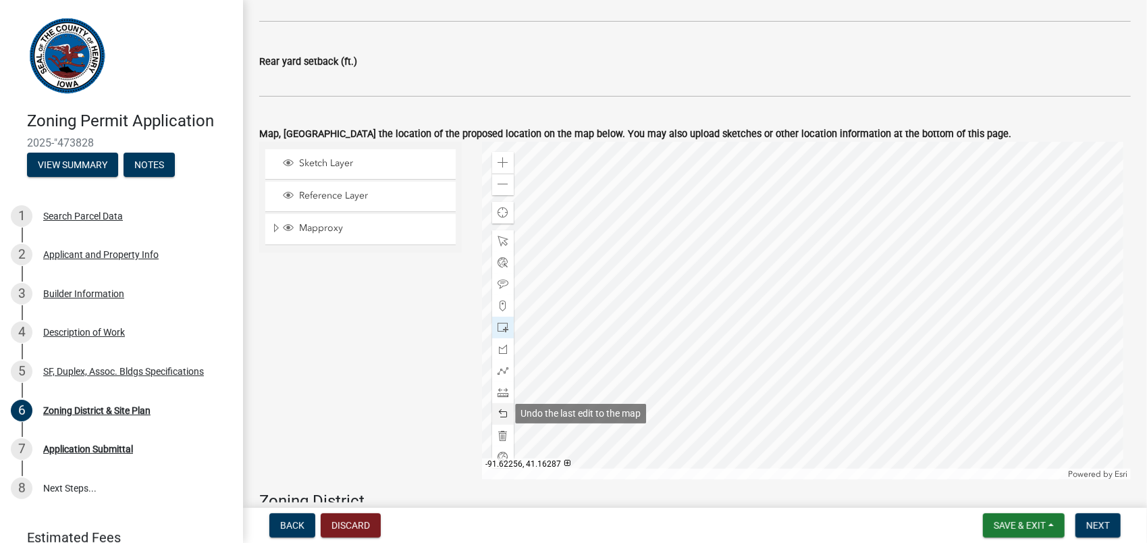
click at [498, 412] on span at bounding box center [503, 413] width 11 height 11
click at [499, 394] on span at bounding box center [503, 392] width 11 height 11
click at [498, 240] on span at bounding box center [503, 241] width 11 height 11
click at [669, 370] on div at bounding box center [806, 311] width 649 height 338
click at [766, 261] on div at bounding box center [806, 311] width 649 height 338
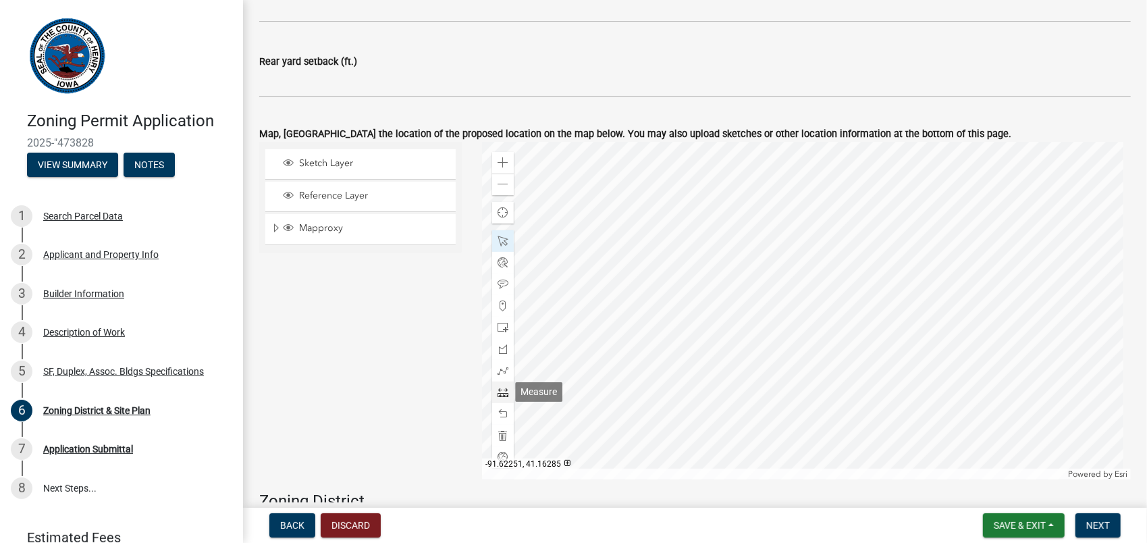
click at [499, 388] on span at bounding box center [503, 392] width 11 height 11
click at [732, 242] on div at bounding box center [806, 311] width 649 height 338
click at [794, 242] on div at bounding box center [806, 311] width 649 height 338
click at [795, 334] on div at bounding box center [806, 311] width 649 height 338
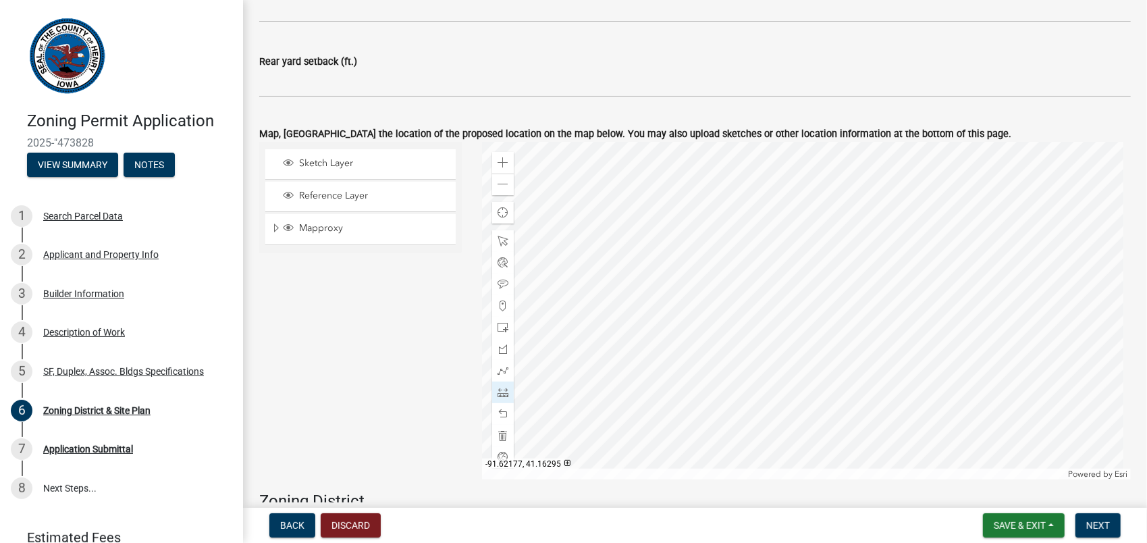
click at [795, 334] on div at bounding box center [806, 311] width 649 height 338
click at [498, 329] on span at bounding box center [503, 327] width 11 height 11
click at [504, 371] on span at bounding box center [503, 370] width 11 height 11
click at [731, 240] on div at bounding box center [806, 311] width 649 height 338
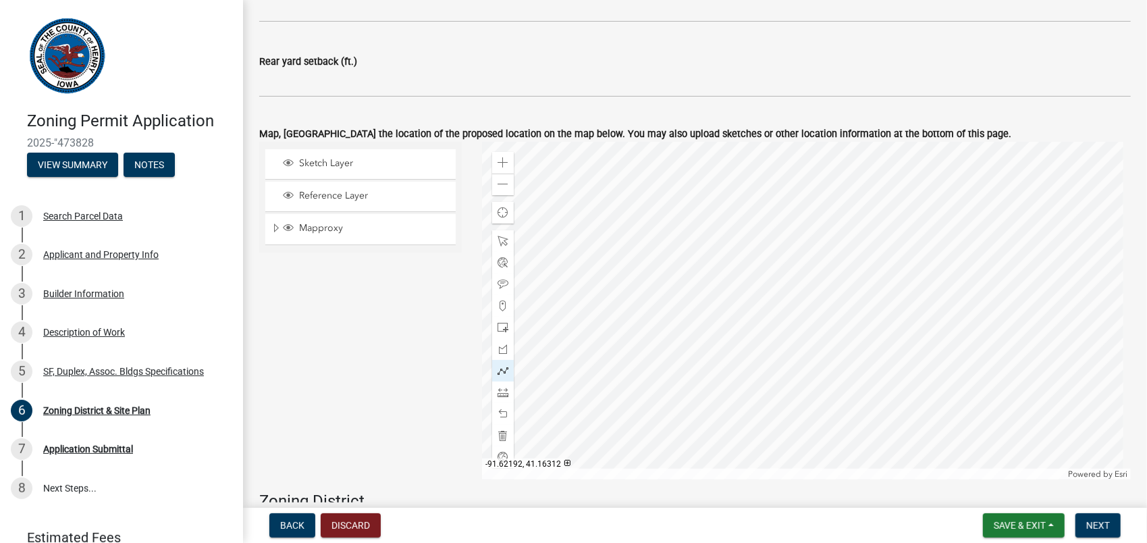
click at [731, 240] on div at bounding box center [806, 311] width 649 height 338
click at [498, 392] on span at bounding box center [503, 392] width 11 height 11
click at [732, 240] on div at bounding box center [806, 311] width 649 height 338
click at [730, 332] on div at bounding box center [806, 311] width 649 height 338
click at [733, 332] on div at bounding box center [806, 311] width 649 height 338
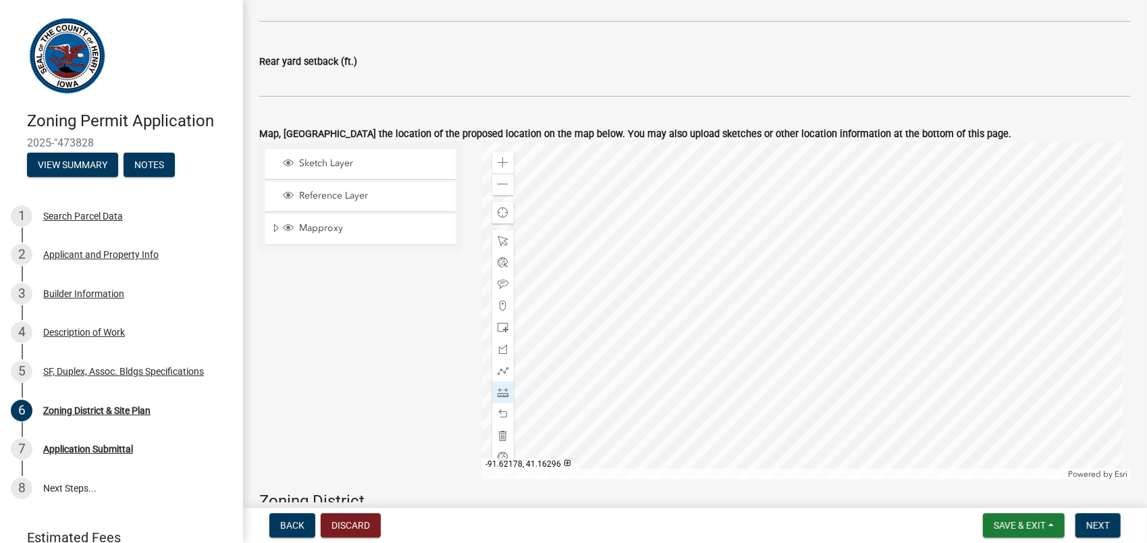
click at [793, 331] on div at bounding box center [806, 311] width 649 height 338
click at [498, 244] on span at bounding box center [503, 241] width 11 height 11
click at [502, 325] on span at bounding box center [503, 327] width 11 height 11
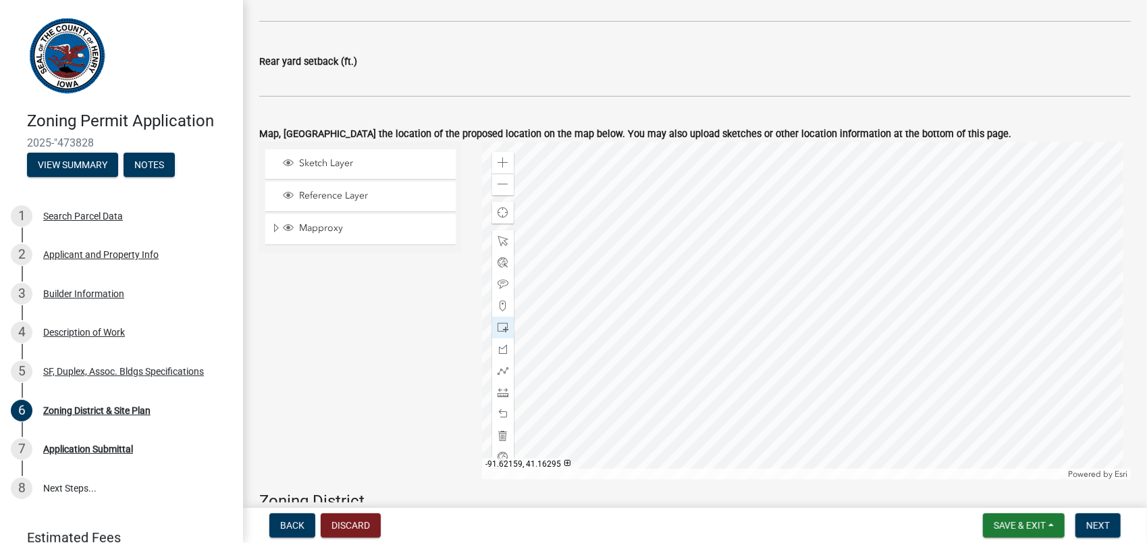
click at [871, 332] on div at bounding box center [806, 311] width 649 height 338
click at [500, 413] on span at bounding box center [503, 413] width 11 height 11
click at [795, 331] on div at bounding box center [806, 311] width 649 height 338
click at [498, 237] on span at bounding box center [503, 241] width 11 height 11
click at [571, 416] on div at bounding box center [806, 311] width 649 height 338
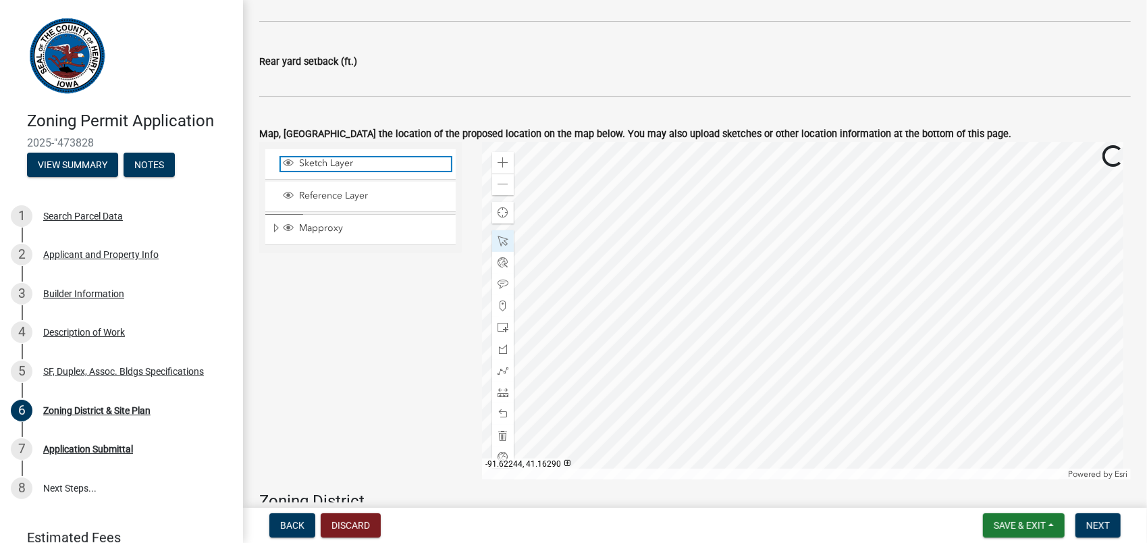
click at [340, 163] on span "Sketch Layer" at bounding box center [373, 163] width 155 height 12
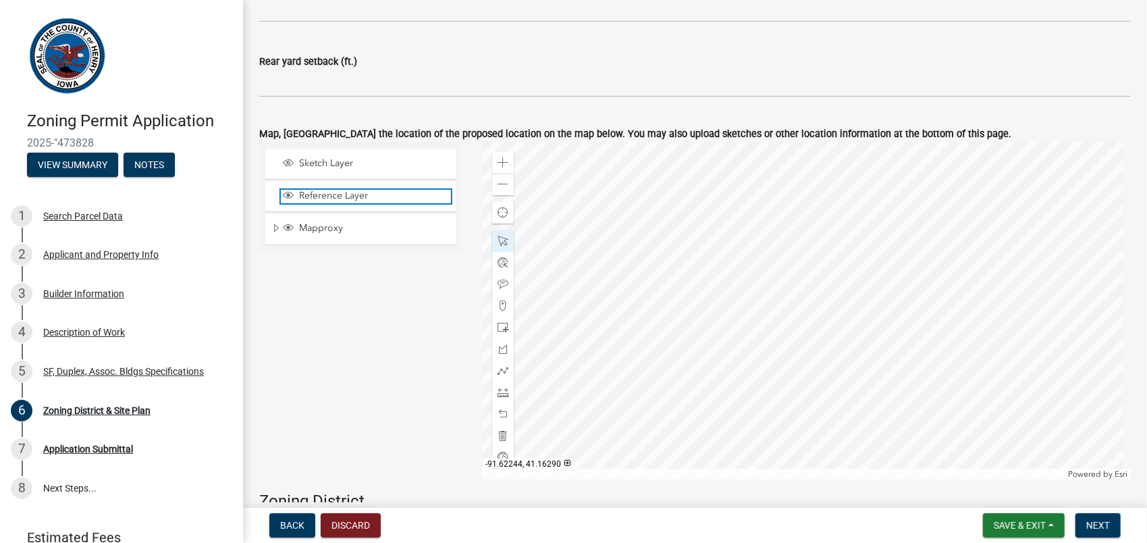
click at [333, 190] on span "Reference Layer" at bounding box center [373, 196] width 155 height 12
click at [331, 228] on span "Mapproxy" at bounding box center [373, 228] width 155 height 12
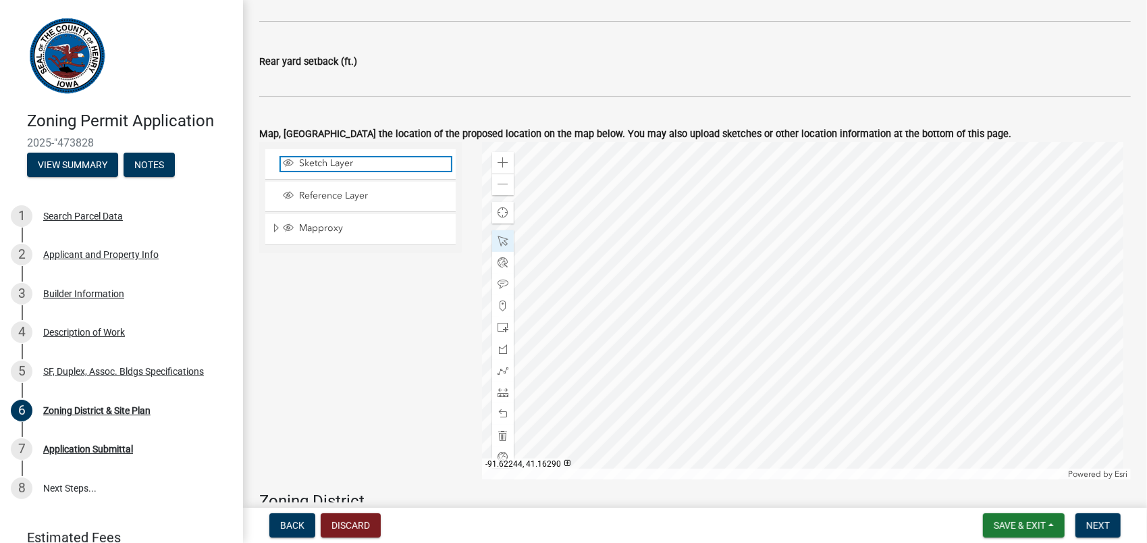
click at [332, 162] on span "Sketch Layer" at bounding box center [373, 163] width 155 height 12
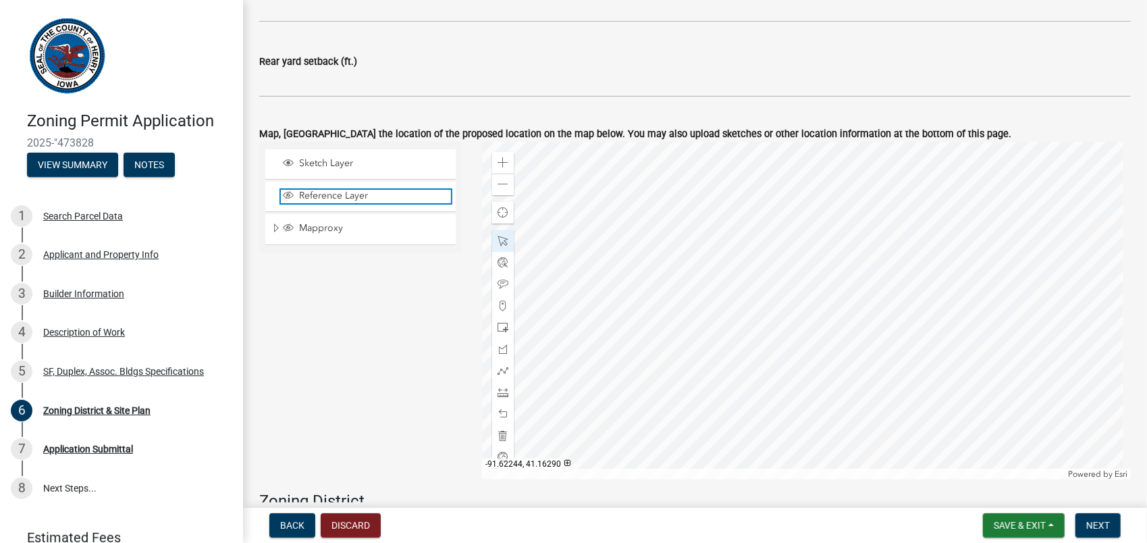
click at [329, 192] on span "Reference Layer" at bounding box center [373, 196] width 155 height 12
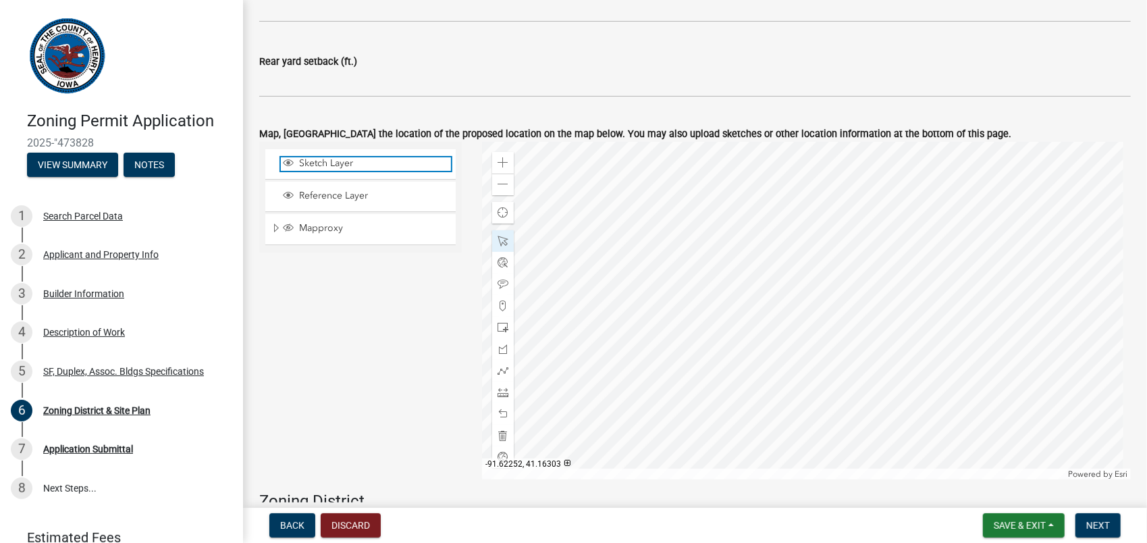
click at [297, 162] on span "Sketch Layer" at bounding box center [373, 163] width 155 height 12
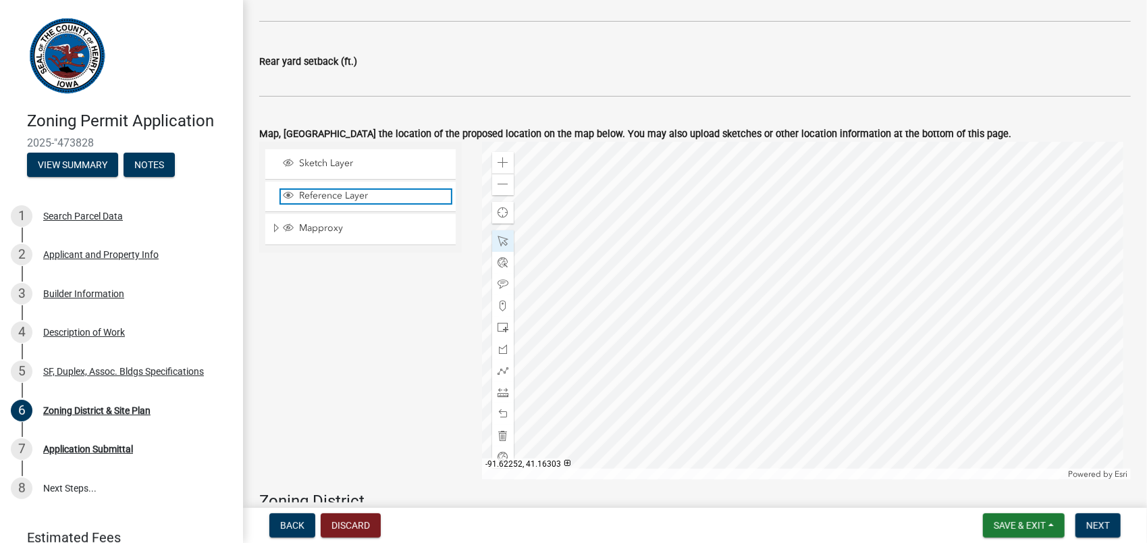
click at [300, 191] on span "Reference Layer" at bounding box center [373, 196] width 155 height 12
click at [302, 228] on span "Mapproxy" at bounding box center [373, 228] width 155 height 12
click at [351, 190] on span "Reference Layer" at bounding box center [373, 196] width 155 height 12
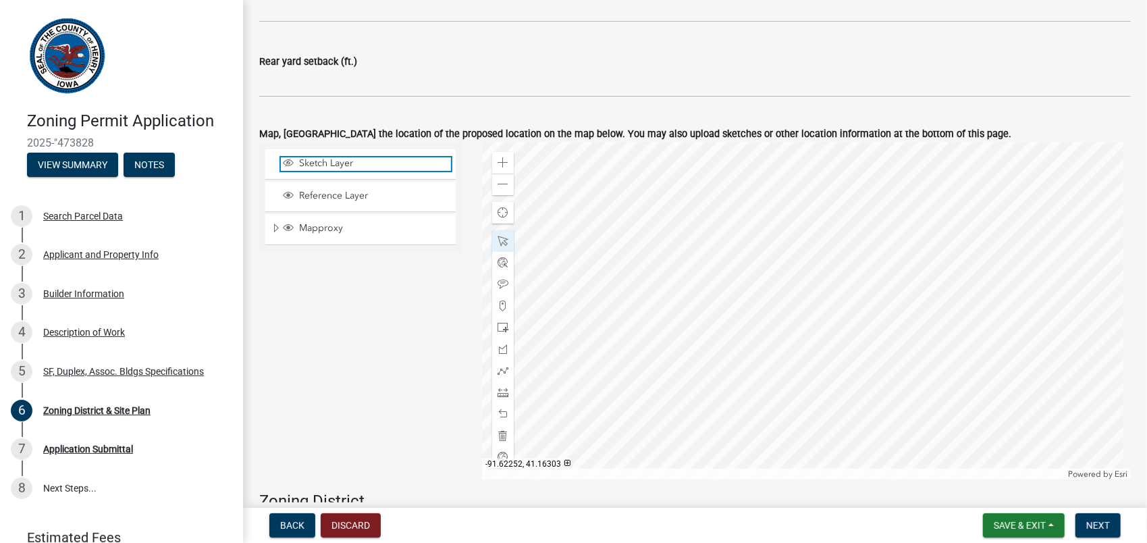
click at [360, 167] on span "Sketch Layer" at bounding box center [373, 163] width 155 height 12
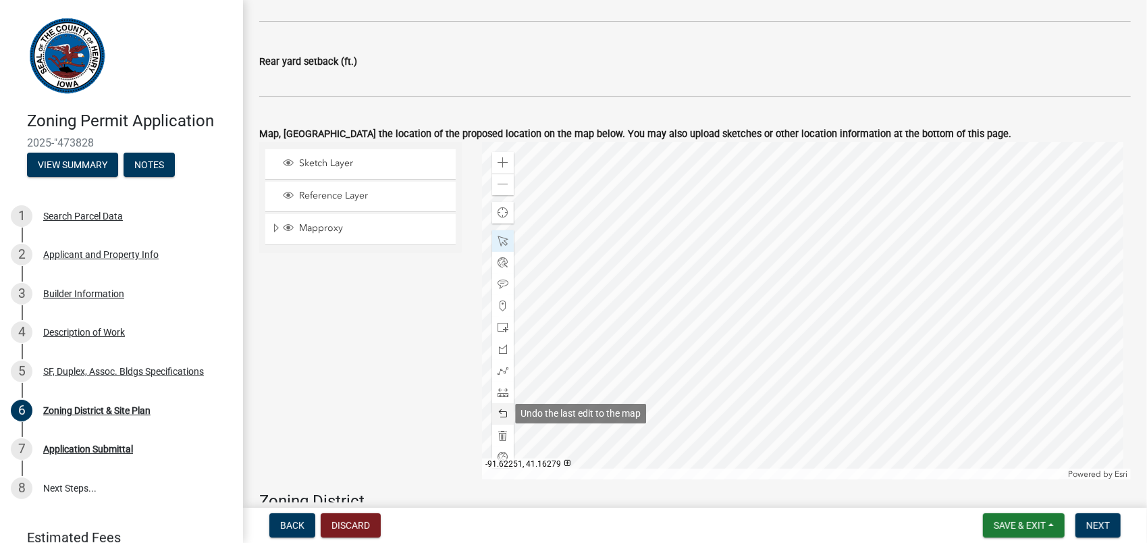
click at [498, 411] on span at bounding box center [503, 413] width 11 height 11
click at [499, 416] on span at bounding box center [503, 413] width 11 height 11
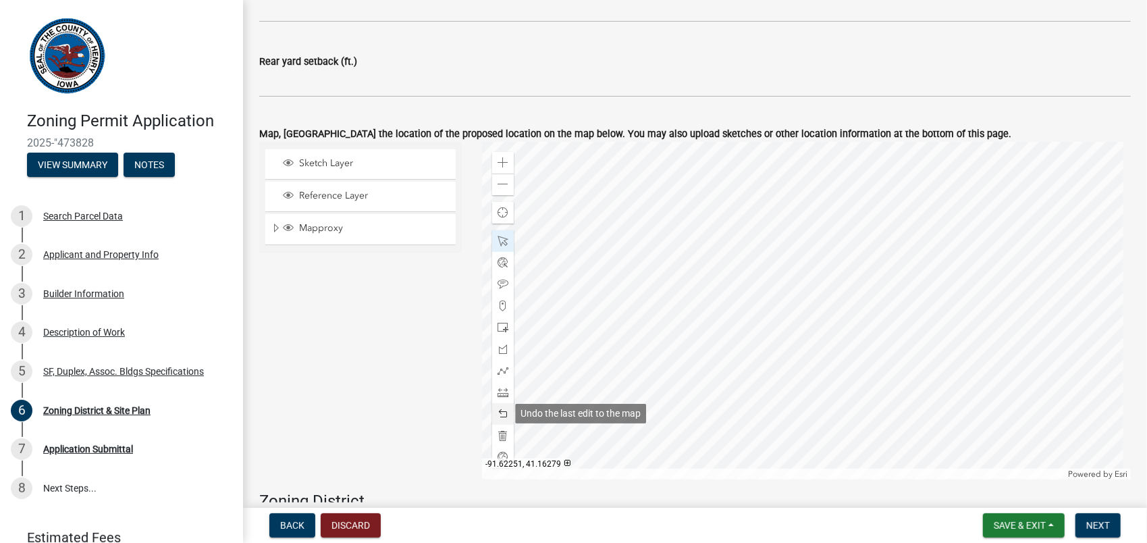
click at [499, 416] on span at bounding box center [503, 413] width 11 height 11
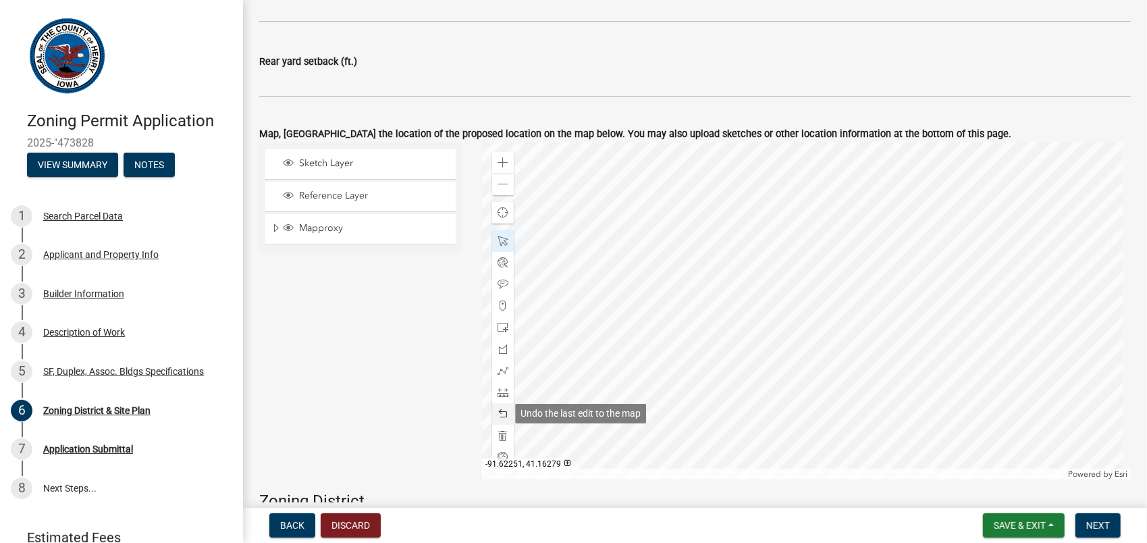
click at [500, 413] on span at bounding box center [503, 413] width 11 height 11
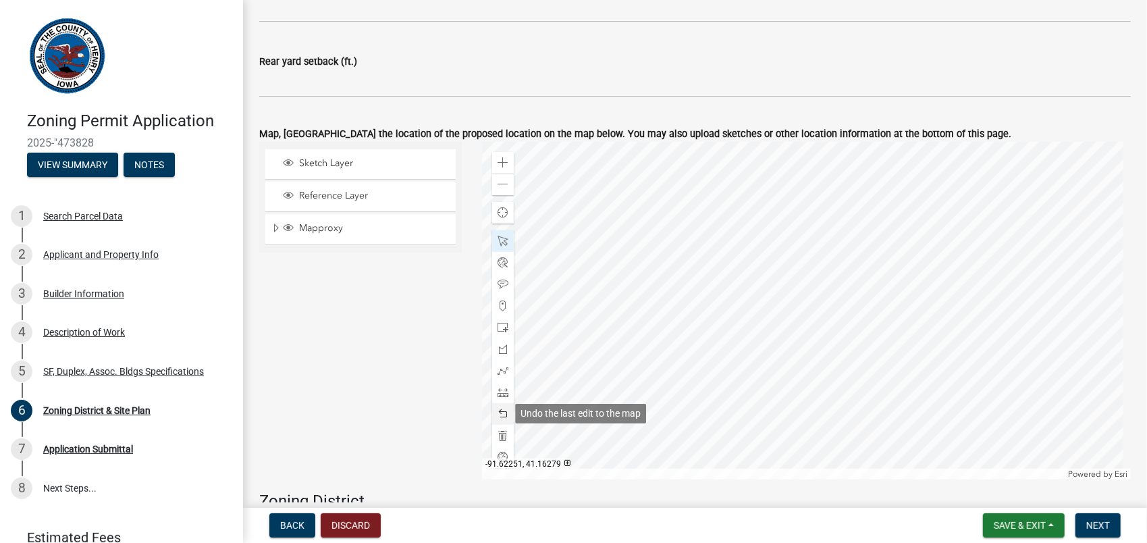
click at [500, 411] on span at bounding box center [503, 413] width 11 height 11
click at [506, 329] on span at bounding box center [503, 327] width 11 height 11
click at [796, 346] on div at bounding box center [806, 311] width 649 height 338
click at [501, 277] on div at bounding box center [503, 284] width 22 height 22
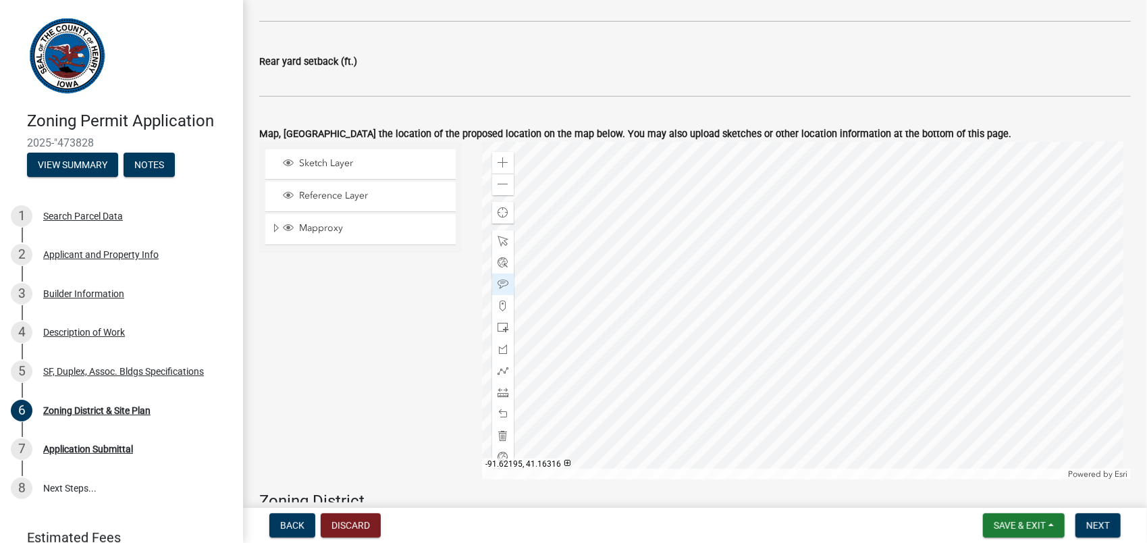
click at [720, 213] on div at bounding box center [806, 311] width 649 height 338
click at [824, 282] on div at bounding box center [806, 311] width 649 height 338
click at [407, 315] on div "Sketch Layer Reference Layer Mapproxy Zoning District Labels Zoning Districts C…" at bounding box center [360, 311] width 223 height 338
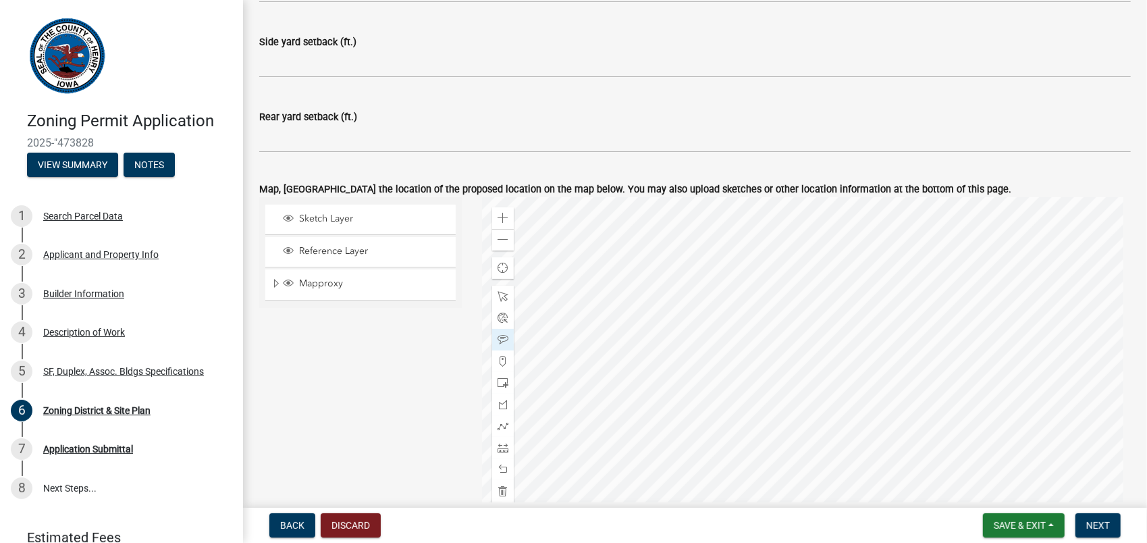
scroll to position [745, 0]
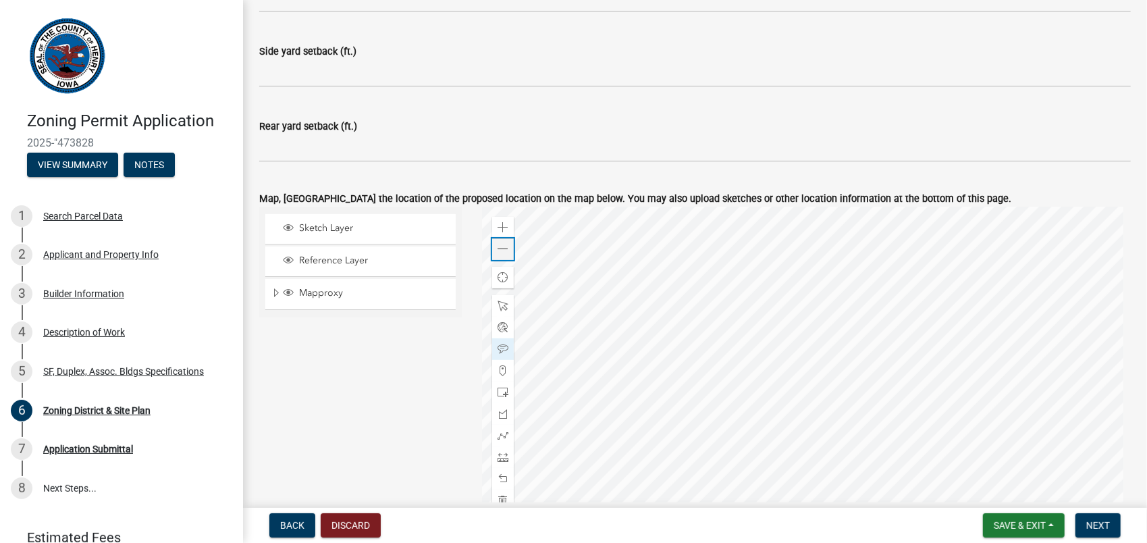
click at [494, 246] on div "Zoom out" at bounding box center [503, 249] width 22 height 22
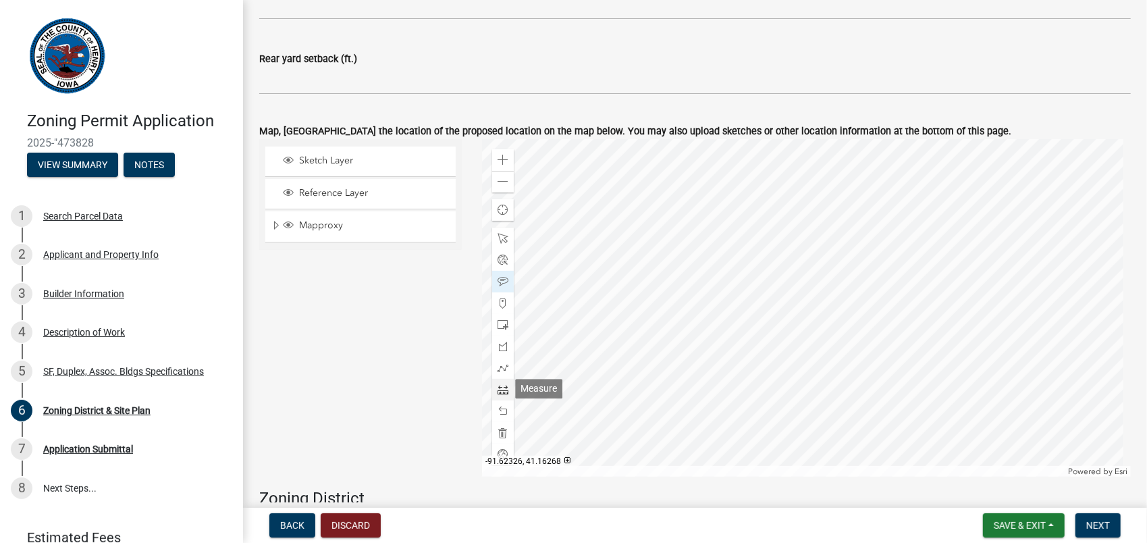
click at [498, 392] on span at bounding box center [503, 389] width 11 height 11
click at [789, 219] on div at bounding box center [806, 308] width 649 height 338
click at [503, 415] on span at bounding box center [503, 411] width 11 height 11
click at [498, 237] on span at bounding box center [503, 238] width 11 height 11
click at [791, 301] on div at bounding box center [806, 308] width 649 height 338
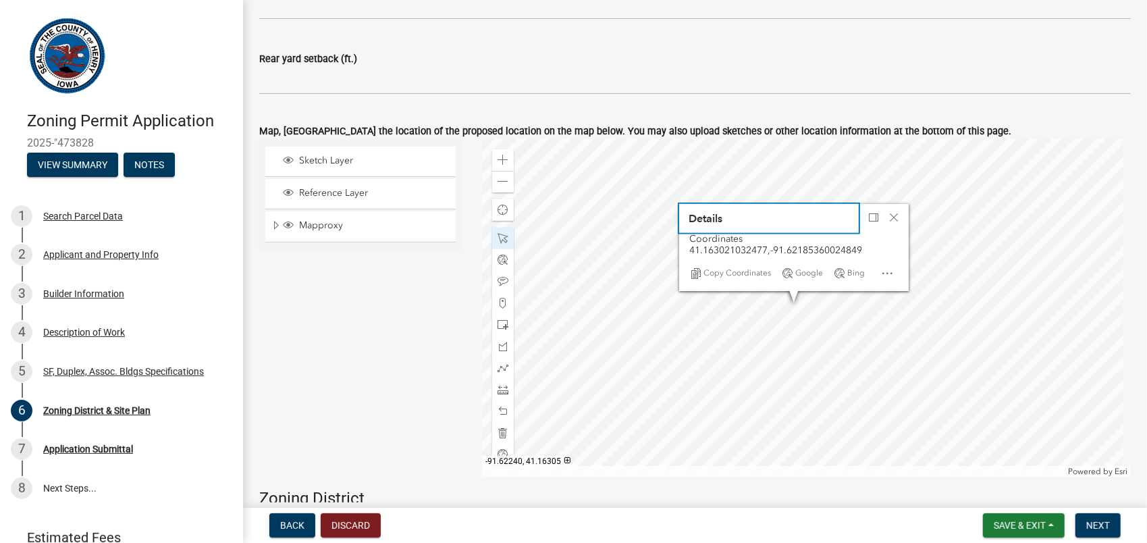
click at [667, 290] on div "Zoom in Zoom out Find my location Powered by Esri Details Coordinates 41.163021…" at bounding box center [806, 308] width 649 height 338
click at [901, 218] on div "Close" at bounding box center [894, 217] width 20 height 19
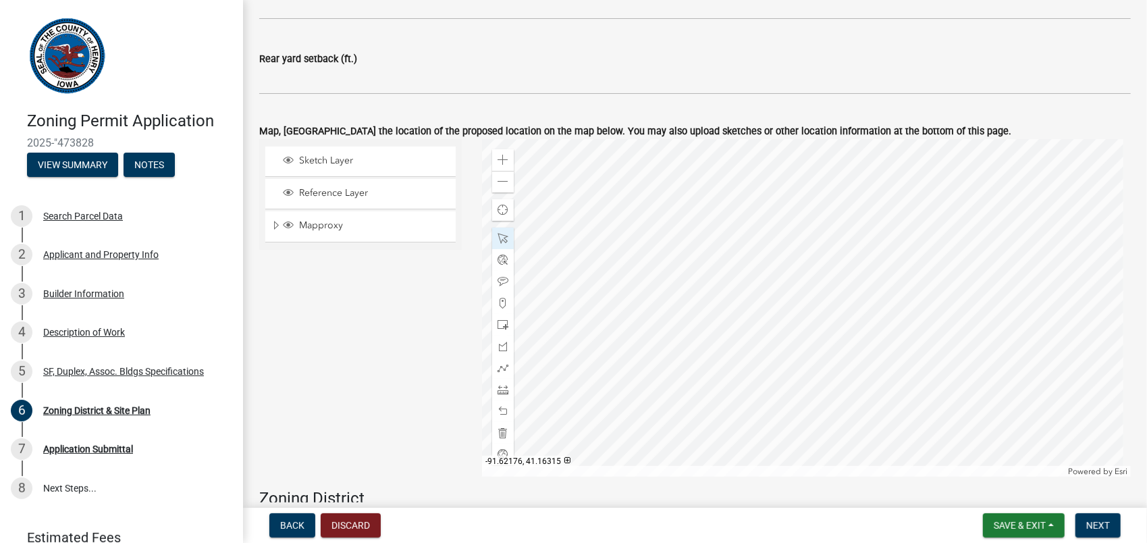
click at [799, 261] on div at bounding box center [806, 308] width 649 height 338
click at [787, 281] on div at bounding box center [806, 308] width 649 height 338
click at [787, 285] on div at bounding box center [806, 308] width 649 height 338
click at [876, 286] on div at bounding box center [806, 308] width 649 height 338
click at [766, 250] on div at bounding box center [806, 308] width 649 height 338
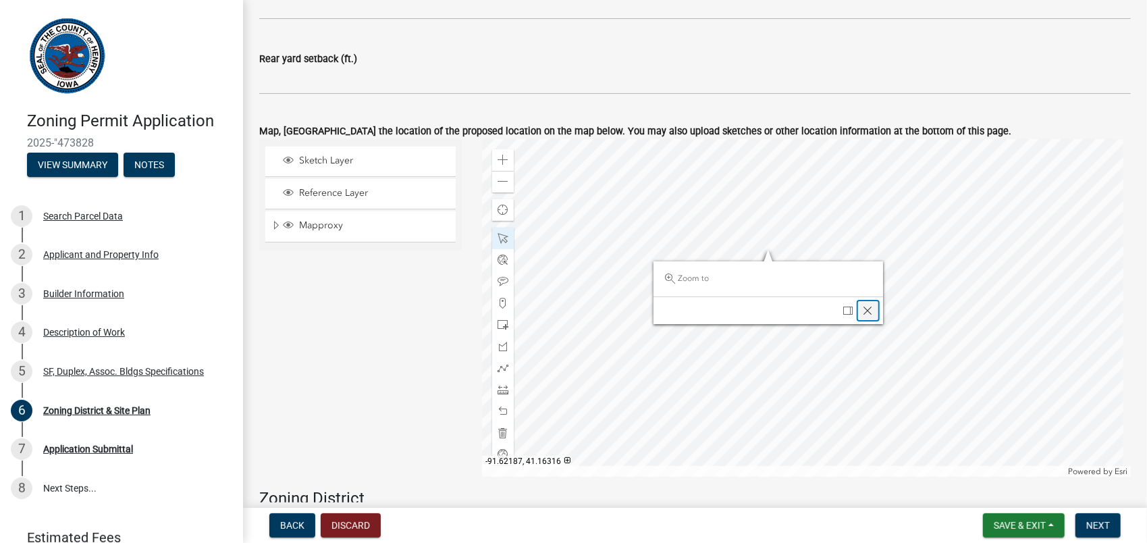
click at [866, 307] on span "Close" at bounding box center [868, 310] width 11 height 11
click at [760, 255] on div at bounding box center [806, 308] width 649 height 338
click at [762, 257] on div at bounding box center [806, 308] width 649 height 338
click at [860, 314] on span "Close" at bounding box center [865, 317] width 11 height 11
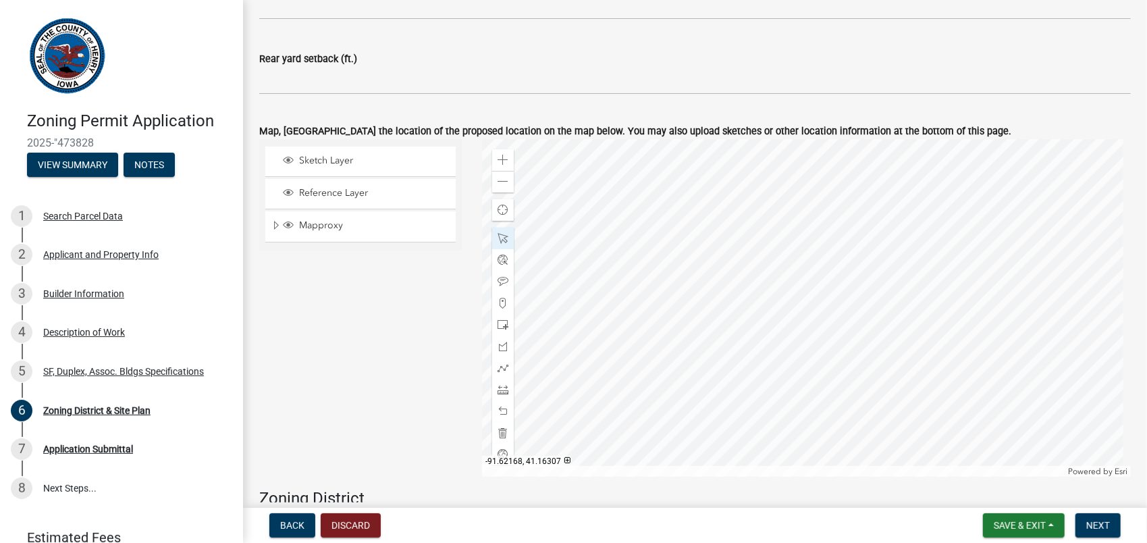
click at [816, 287] on div at bounding box center [806, 308] width 649 height 338
click at [920, 231] on span "Close" at bounding box center [919, 228] width 11 height 11
click at [508, 155] on div "Zoom in" at bounding box center [503, 160] width 22 height 22
click at [756, 297] on div at bounding box center [806, 308] width 649 height 338
click at [860, 208] on span "Close" at bounding box center [858, 213] width 11 height 11
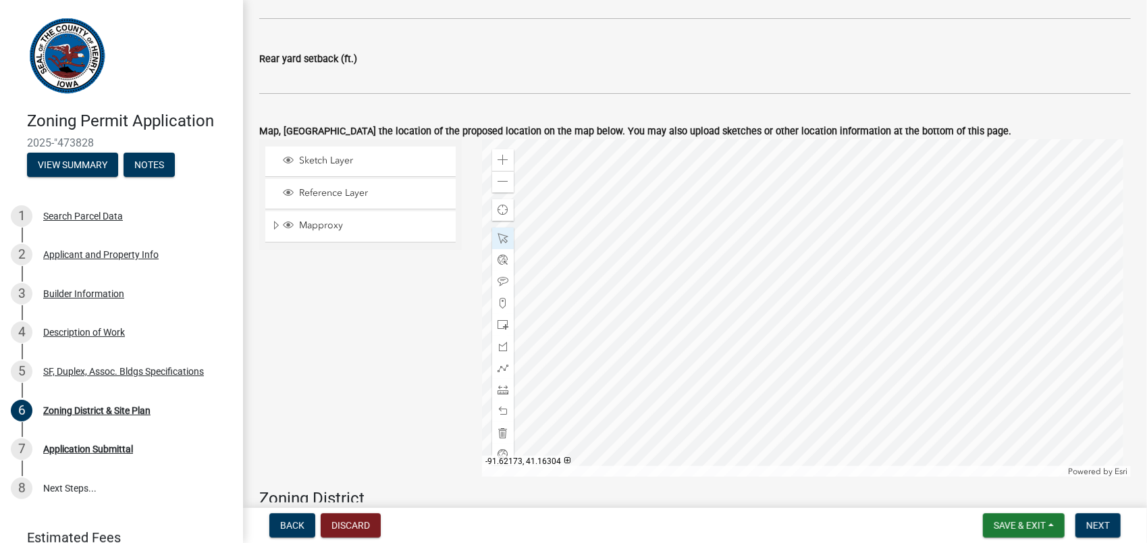
click at [814, 282] on div at bounding box center [806, 308] width 649 height 338
click at [807, 217] on div at bounding box center [806, 308] width 649 height 338
click at [802, 220] on div at bounding box center [806, 308] width 649 height 338
click at [494, 172] on div "Zoom out" at bounding box center [503, 182] width 22 height 22
click at [498, 157] on span at bounding box center [503, 160] width 11 height 11
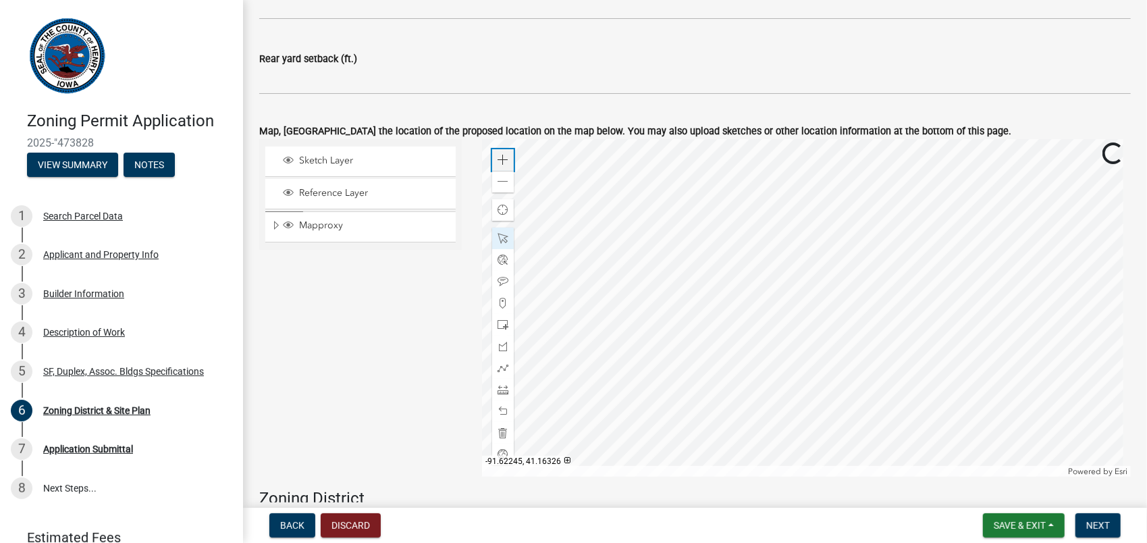
click at [501, 155] on span at bounding box center [503, 160] width 11 height 11
click at [809, 146] on div at bounding box center [806, 308] width 649 height 338
click at [502, 178] on span at bounding box center [503, 181] width 11 height 11
click at [780, 308] on div at bounding box center [806, 308] width 649 height 338
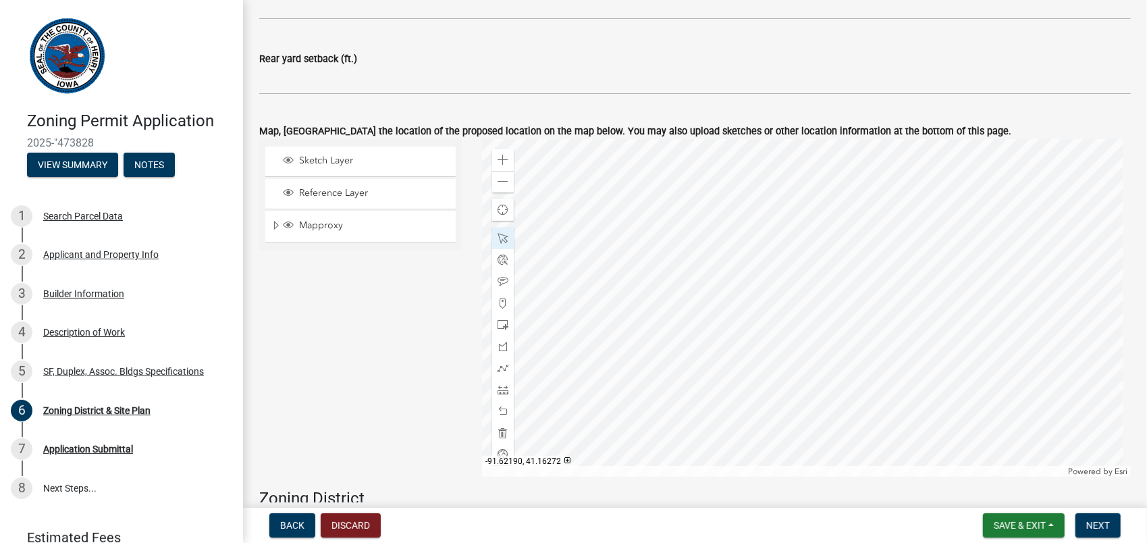
click at [772, 382] on div at bounding box center [806, 308] width 649 height 338
click at [498, 278] on span at bounding box center [503, 281] width 11 height 11
click at [810, 271] on div at bounding box center [806, 308] width 649 height 338
click at [798, 322] on div at bounding box center [806, 308] width 649 height 338
click at [799, 313] on div at bounding box center [806, 308] width 649 height 338
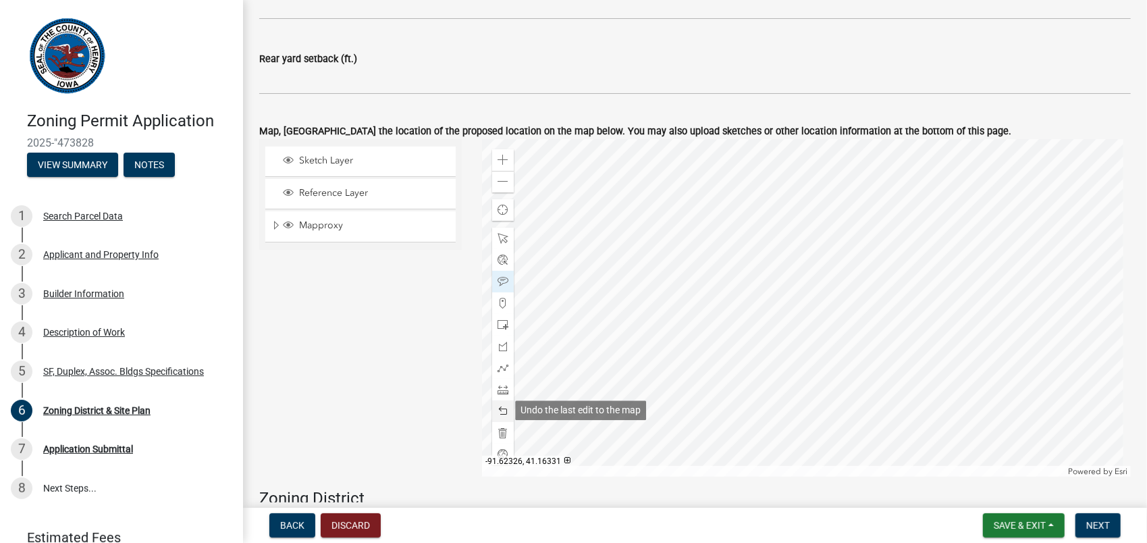
click at [499, 406] on span at bounding box center [503, 411] width 11 height 11
click at [816, 321] on div at bounding box center [806, 308] width 649 height 338
click at [1086, 522] on button "Next" at bounding box center [1098, 525] width 45 height 24
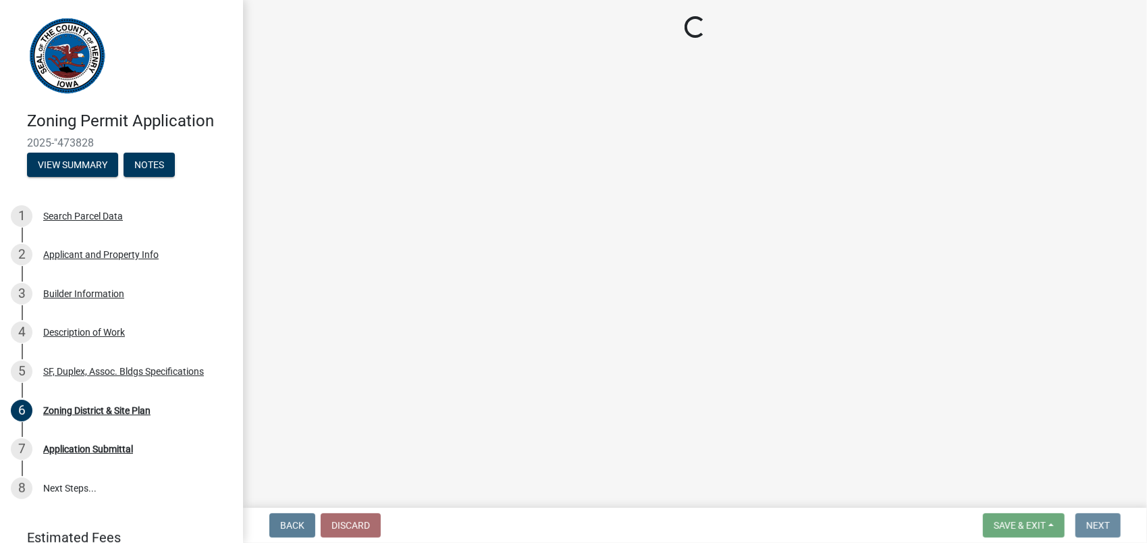
scroll to position [0, 0]
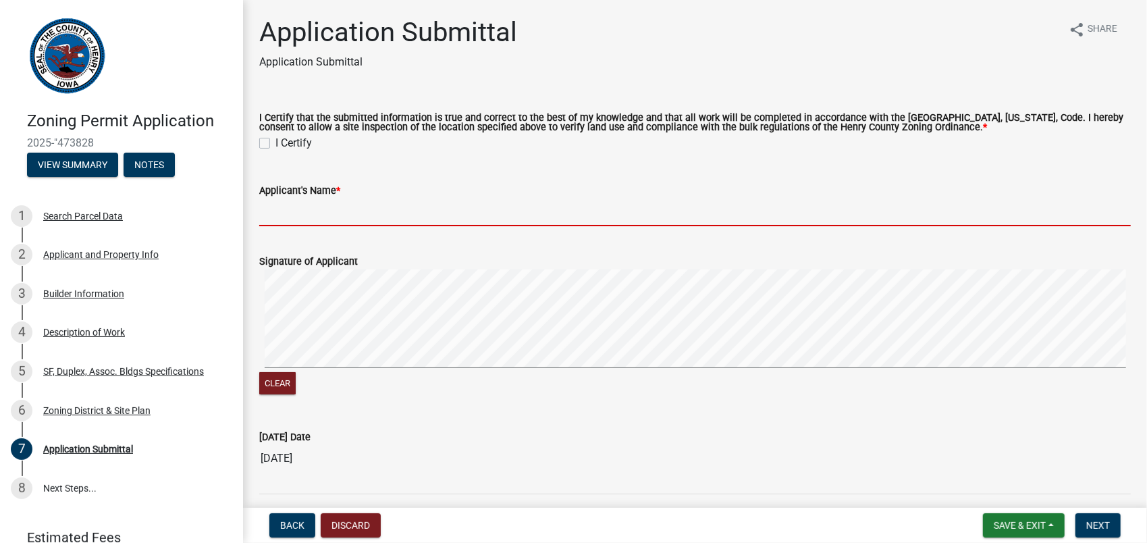
click at [275, 219] on input "Applicant's Name *" at bounding box center [695, 213] width 872 height 28
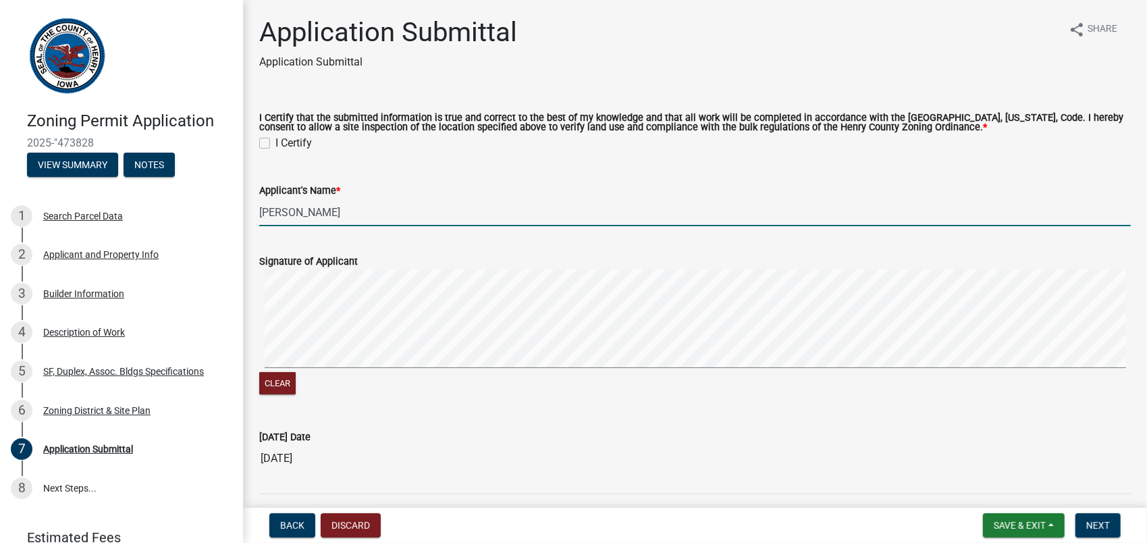
type input "[PERSON_NAME]"
click at [275, 143] on label "I Certify" at bounding box center [293, 143] width 36 height 16
click at [275, 143] on input "I Certify" at bounding box center [279, 139] width 9 height 9
checkbox input "true"
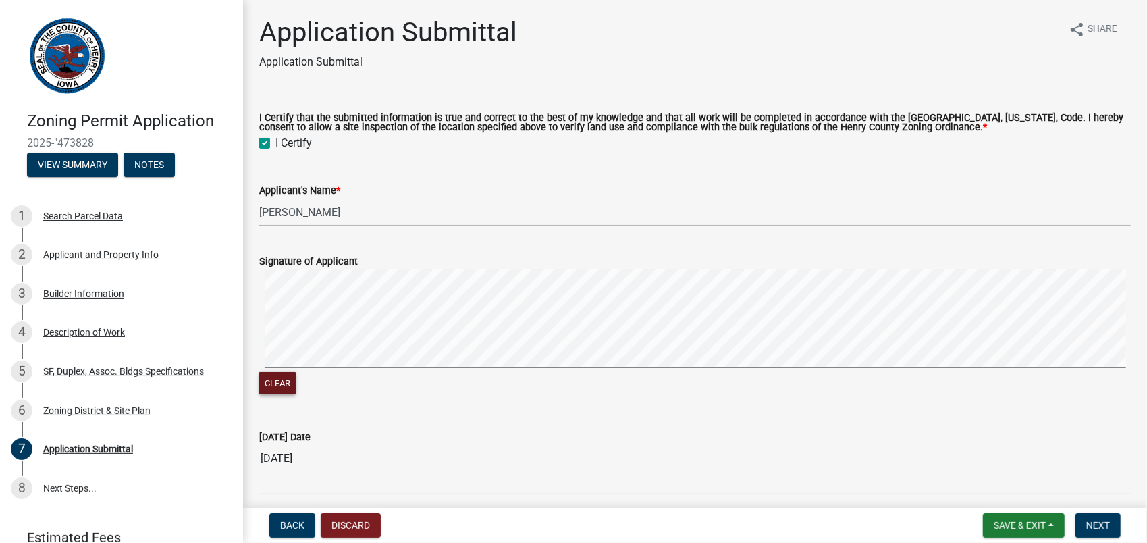
click at [265, 379] on button "Clear" at bounding box center [277, 383] width 36 height 22
click at [271, 340] on div "Signature of Applicant Clear" at bounding box center [695, 317] width 892 height 160
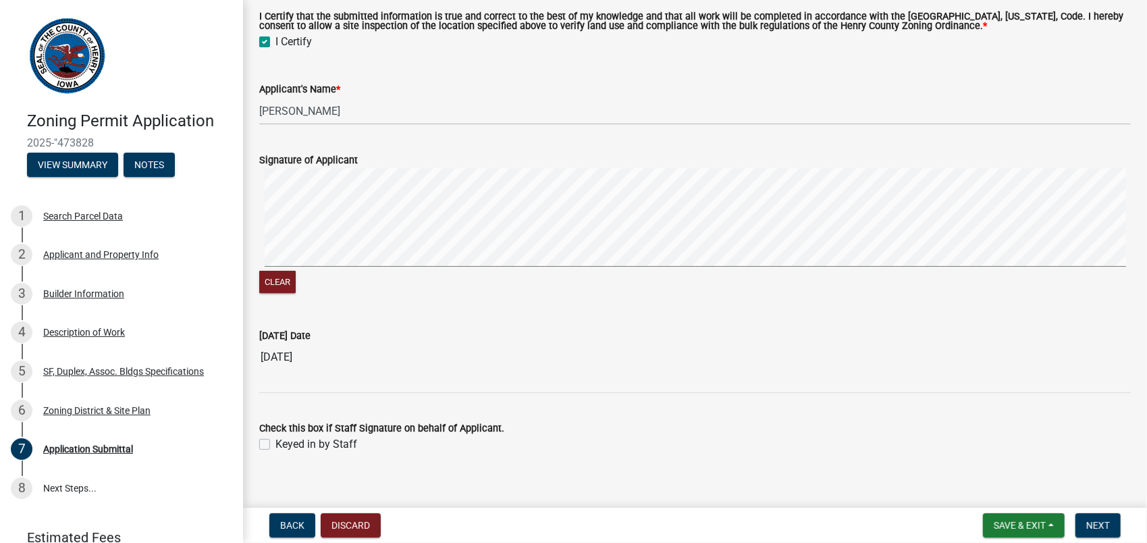
scroll to position [115, 0]
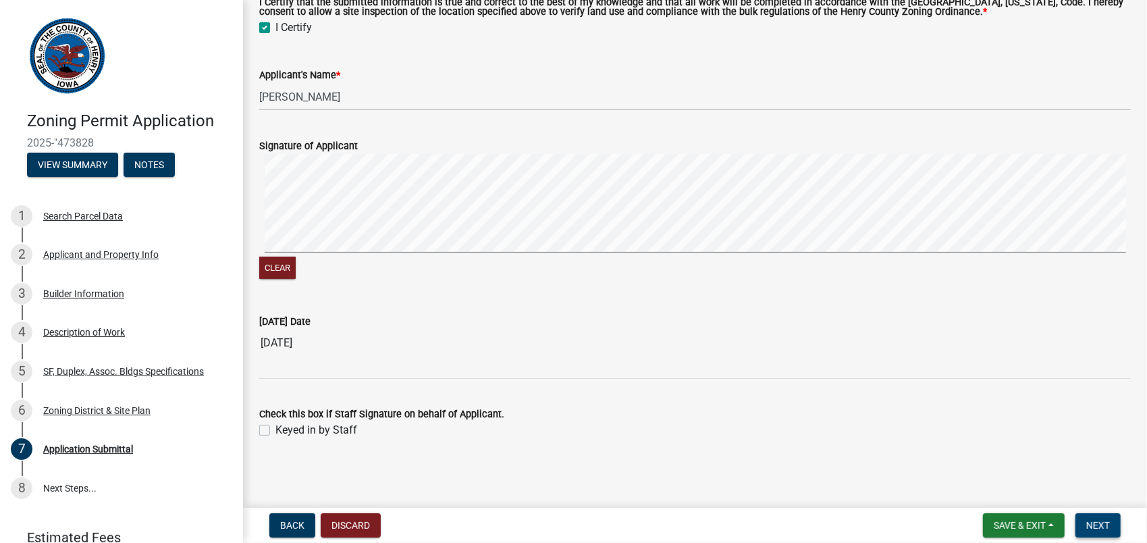
click at [1088, 520] on span "Next" at bounding box center [1098, 525] width 24 height 11
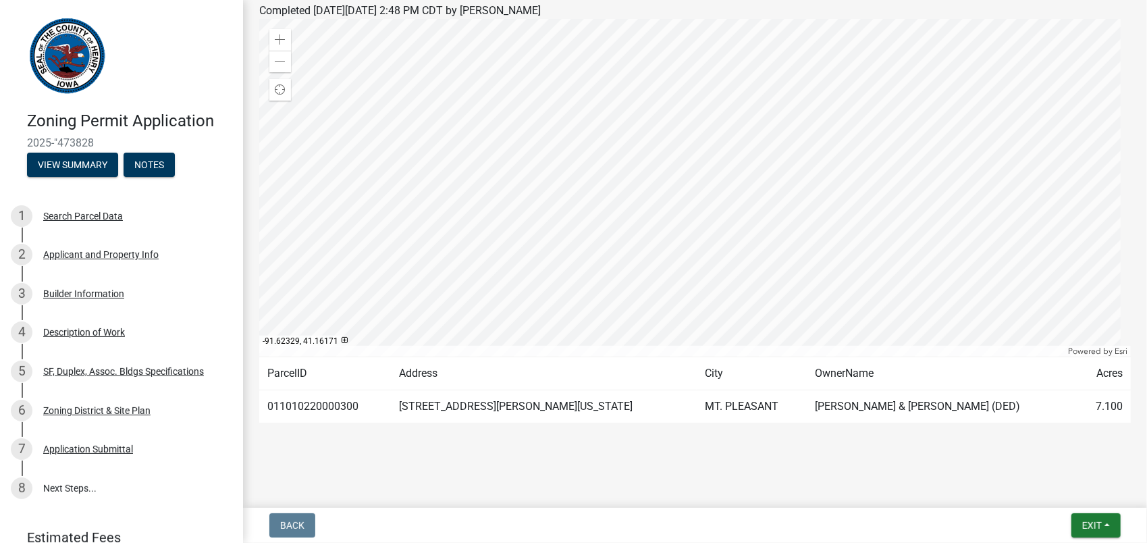
scroll to position [0, 0]
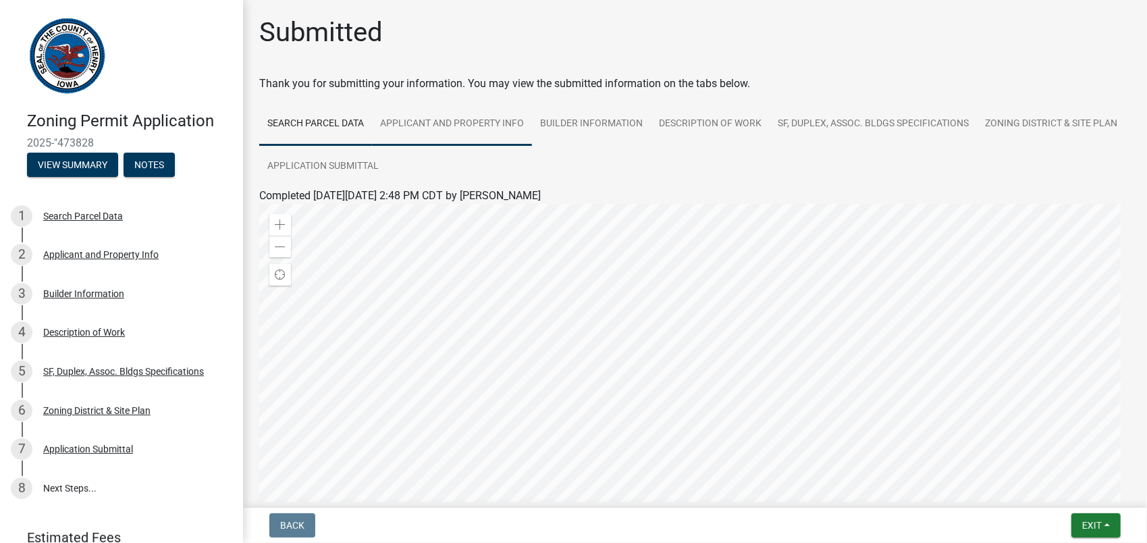
click at [487, 126] on link "Applicant and Property Info" at bounding box center [452, 124] width 160 height 43
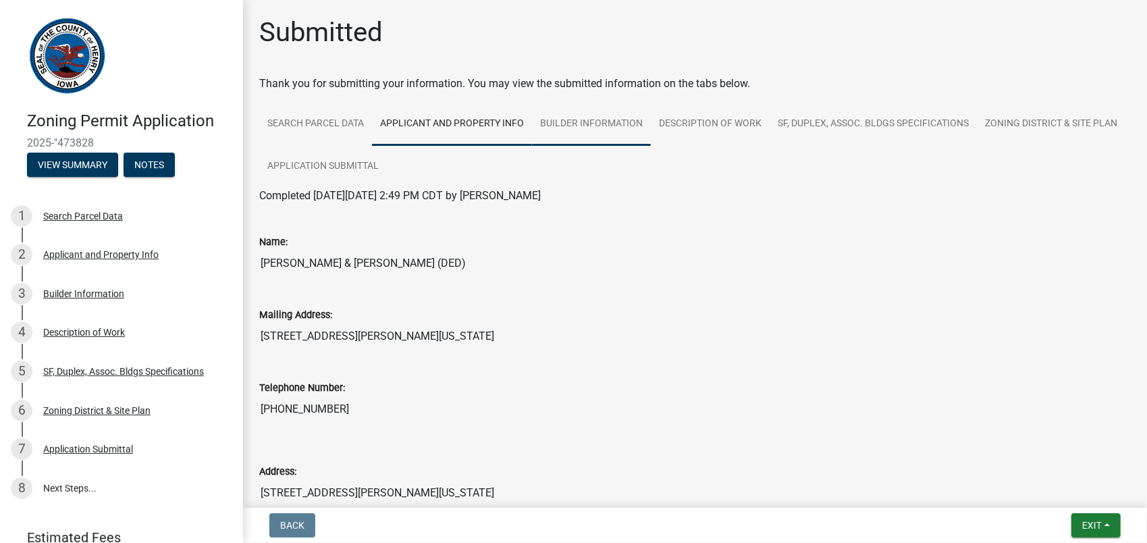
click at [631, 113] on link "Builder Information" at bounding box center [591, 124] width 119 height 43
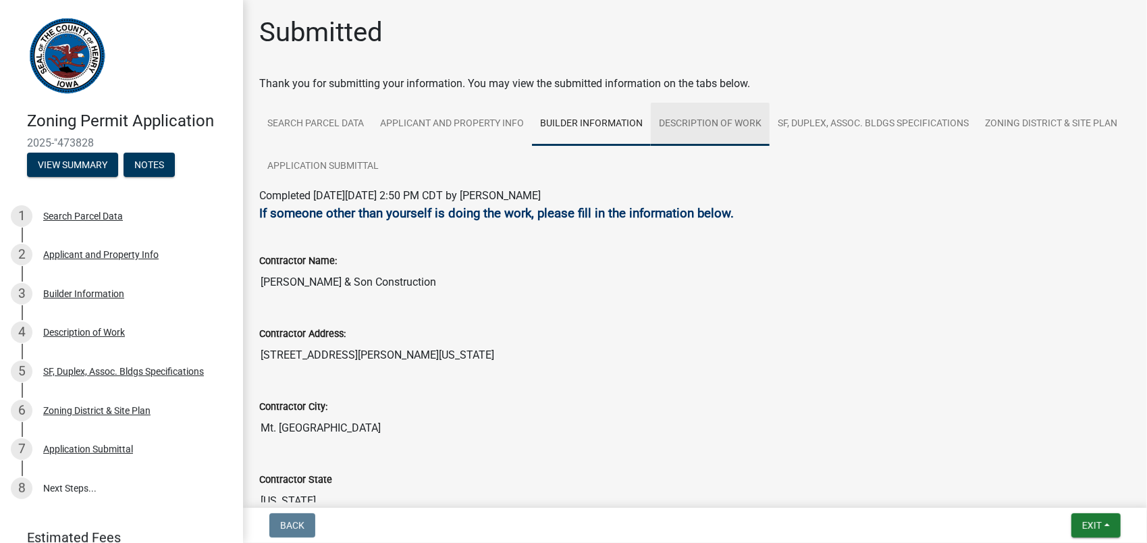
click at [748, 124] on link "Description of Work" at bounding box center [710, 124] width 119 height 43
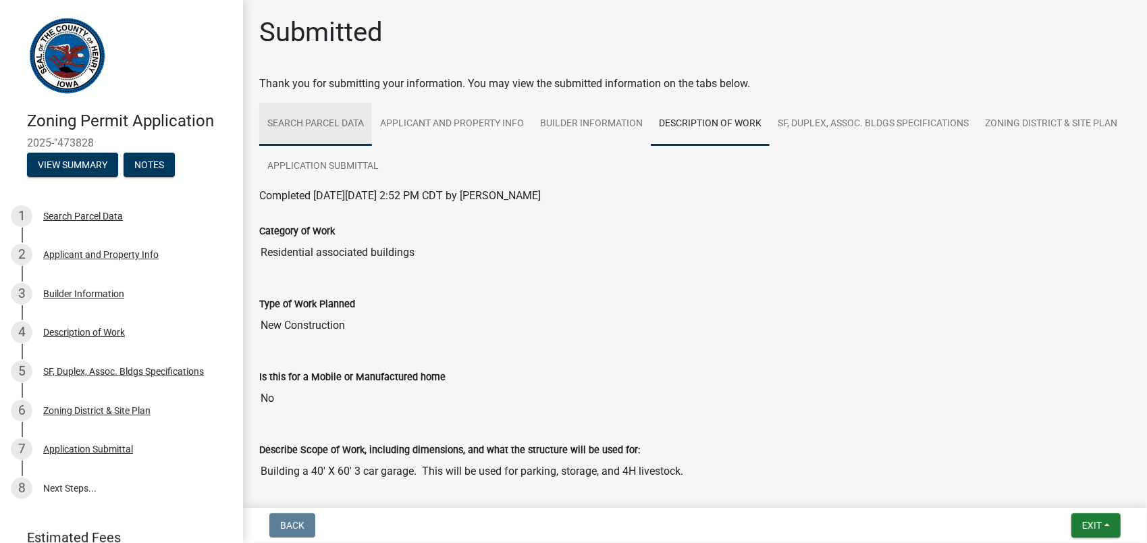
click at [327, 130] on link "Search Parcel Data" at bounding box center [315, 124] width 113 height 43
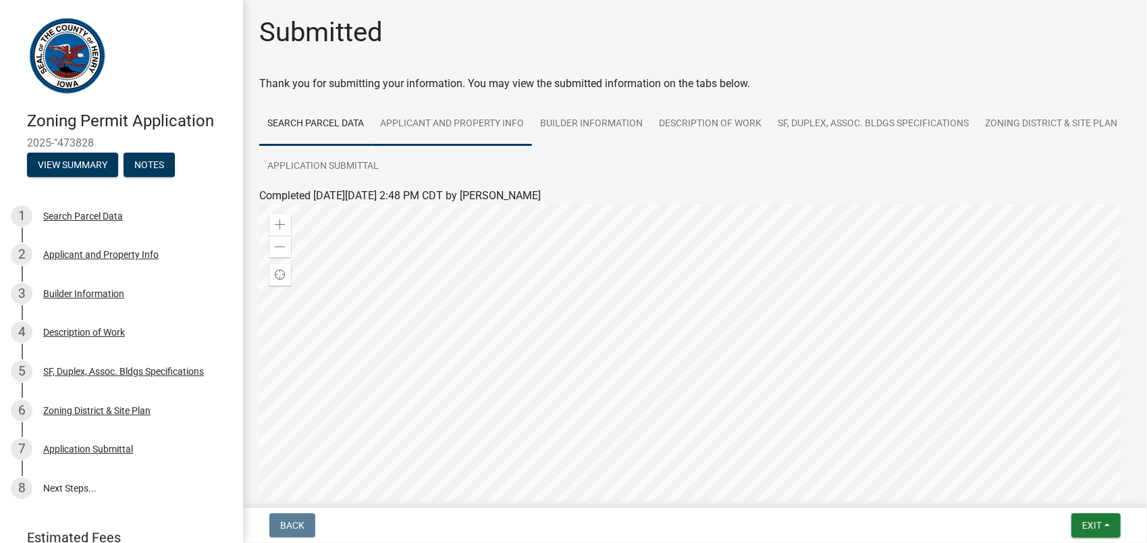
click at [454, 128] on link "Applicant and Property Info" at bounding box center [452, 124] width 160 height 43
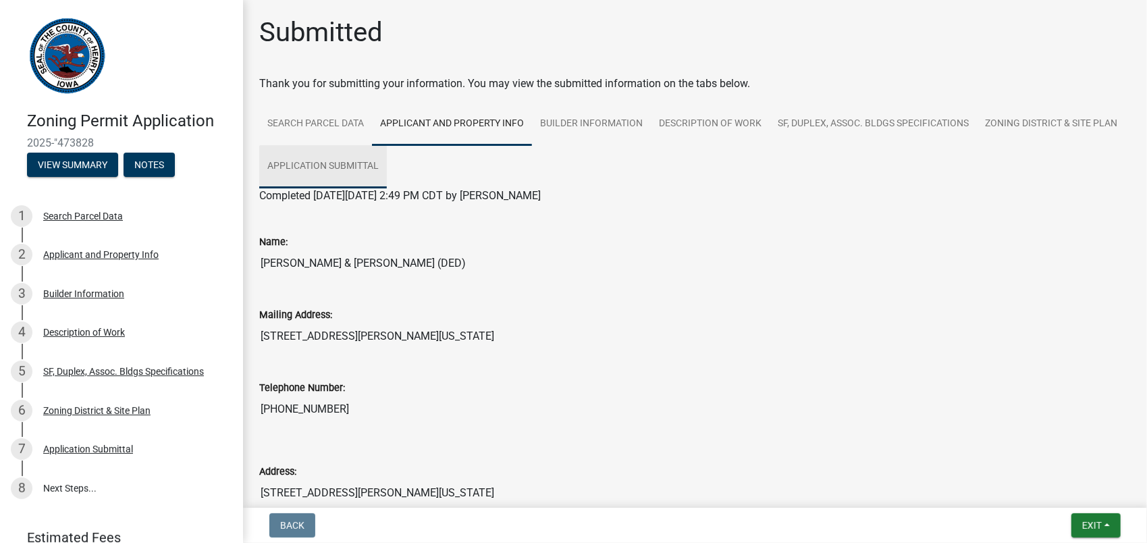
click at [387, 170] on link "Application Submittal" at bounding box center [323, 166] width 128 height 43
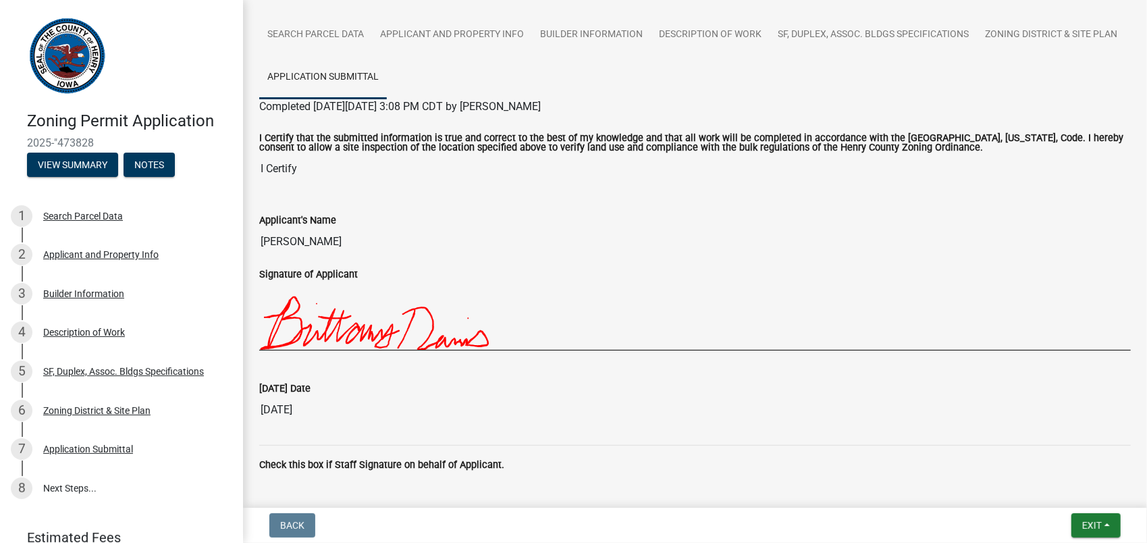
scroll to position [71, 0]
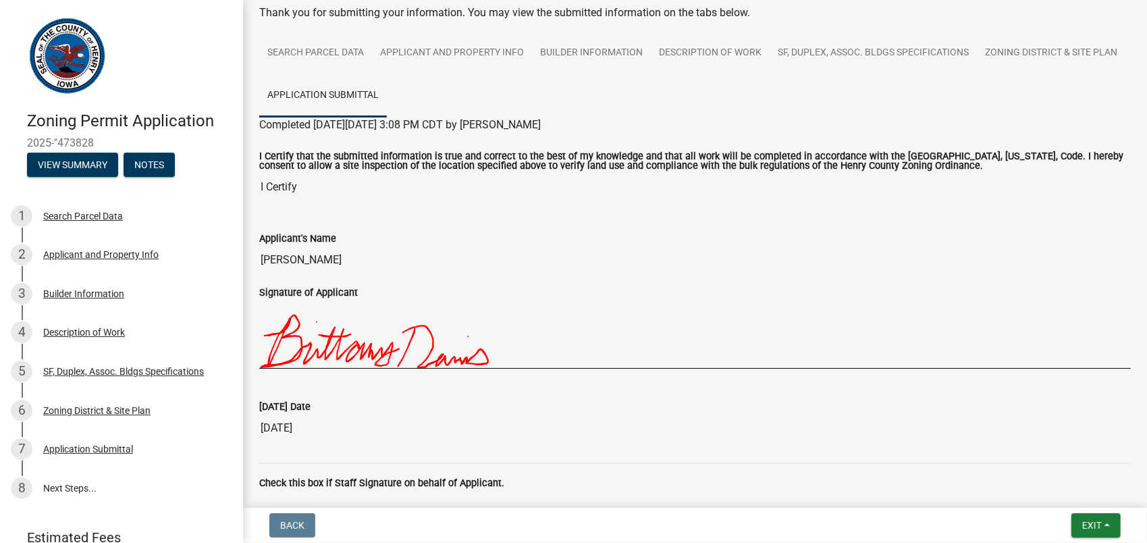
drag, startPoint x: 1076, startPoint y: 1, endPoint x: 379, endPoint y: 232, distance: 733.6
click at [381, 232] on div "Applicant's Name" at bounding box center [695, 238] width 872 height 16
click at [977, 75] on link "Zoning District & Site Plan" at bounding box center [1051, 53] width 149 height 43
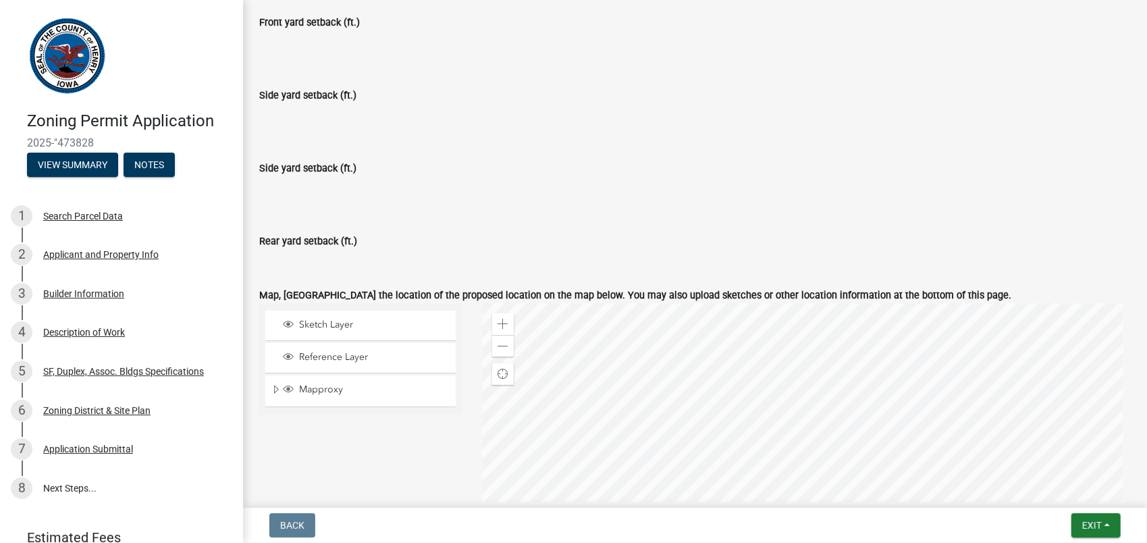
scroll to position [679, 0]
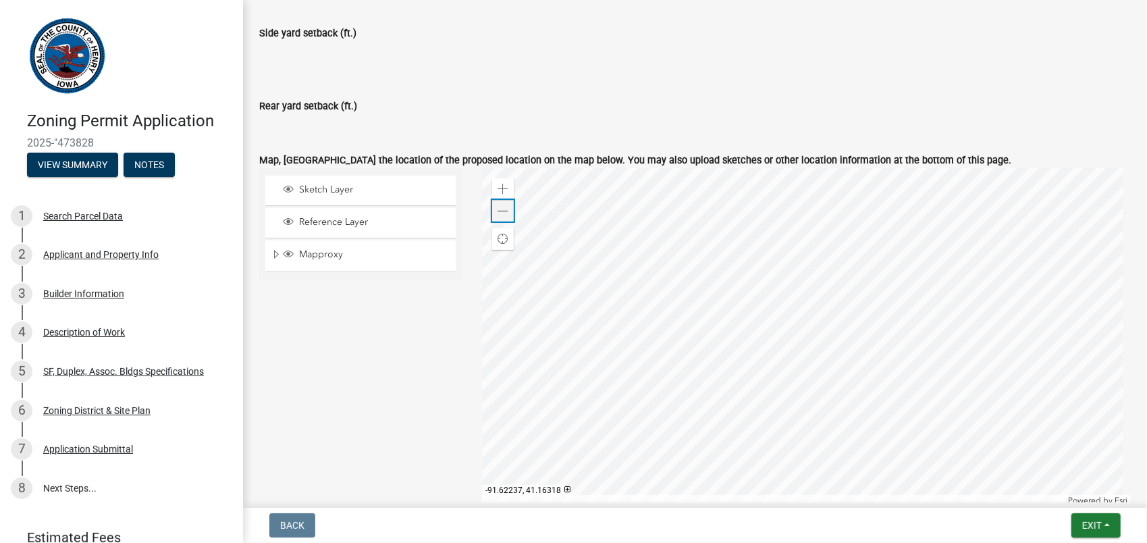
click at [506, 209] on div "Zoom out" at bounding box center [503, 211] width 22 height 22
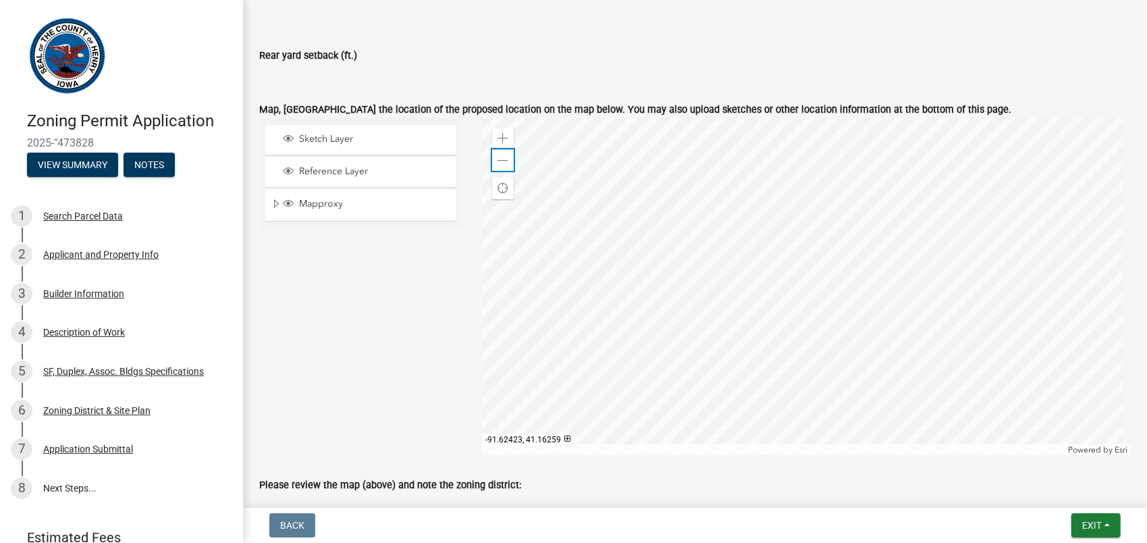
scroll to position [746, 0]
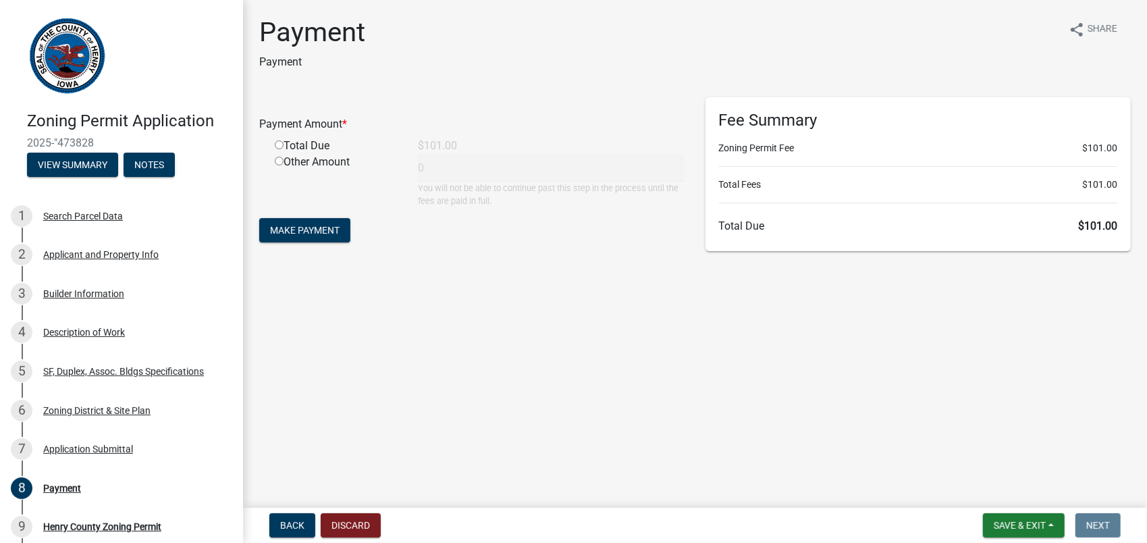
click at [280, 147] on input "radio" at bounding box center [279, 144] width 9 height 9
radio input "true"
type input "101"
click at [296, 231] on span "Make Payment" at bounding box center [305, 230] width 70 height 11
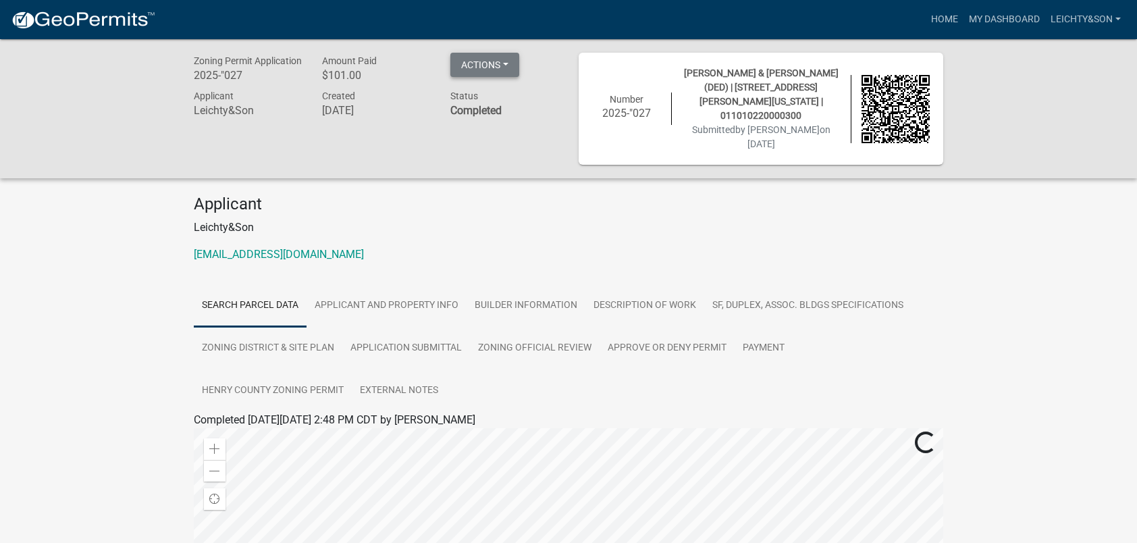
click at [513, 60] on button "Actions" at bounding box center [484, 65] width 69 height 24
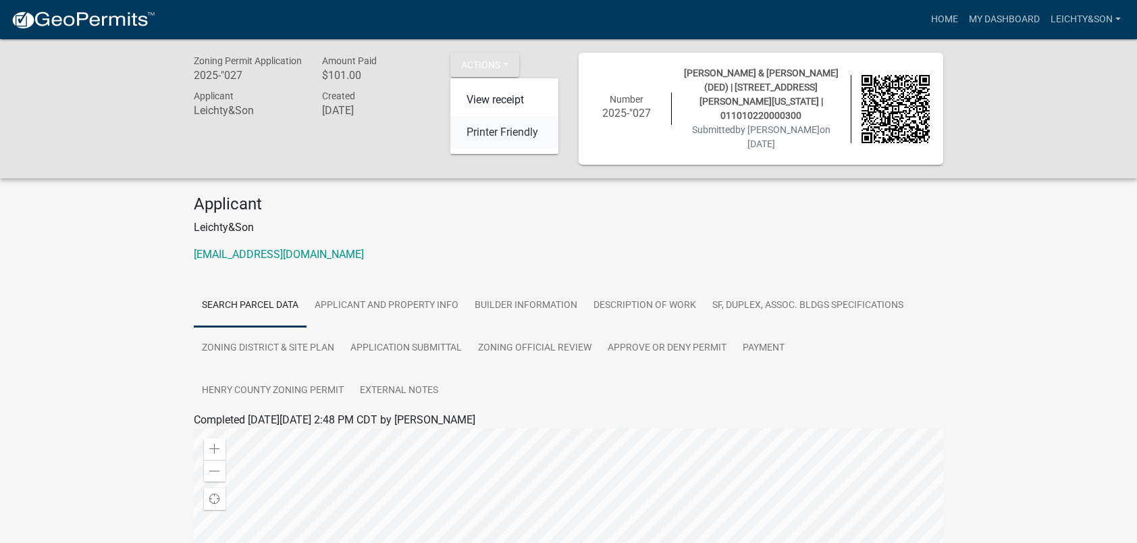
click at [504, 135] on link "Printer Friendly" at bounding box center [504, 132] width 108 height 32
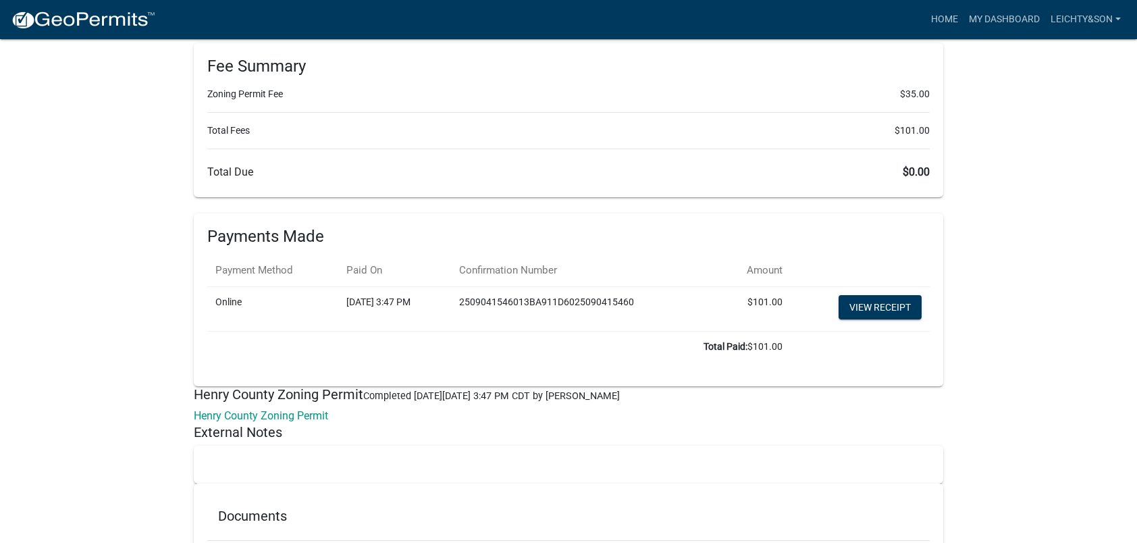
scroll to position [8074, 0]
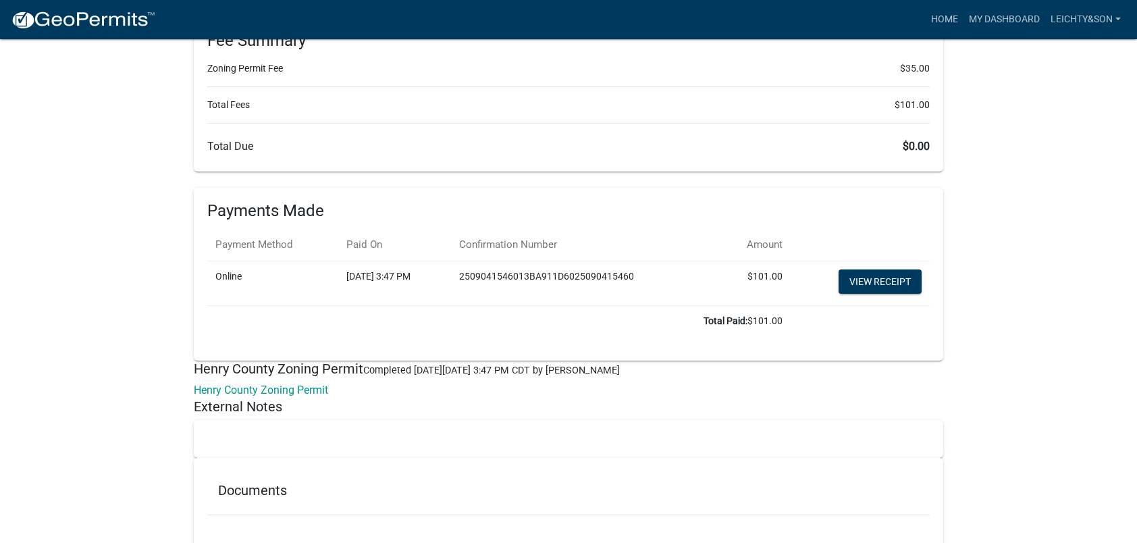
click at [905, 261] on td "View receipt" at bounding box center [860, 283] width 139 height 45
click at [903, 269] on link "View receipt" at bounding box center [880, 281] width 83 height 24
